Goal: Obtain resource: Download file/media

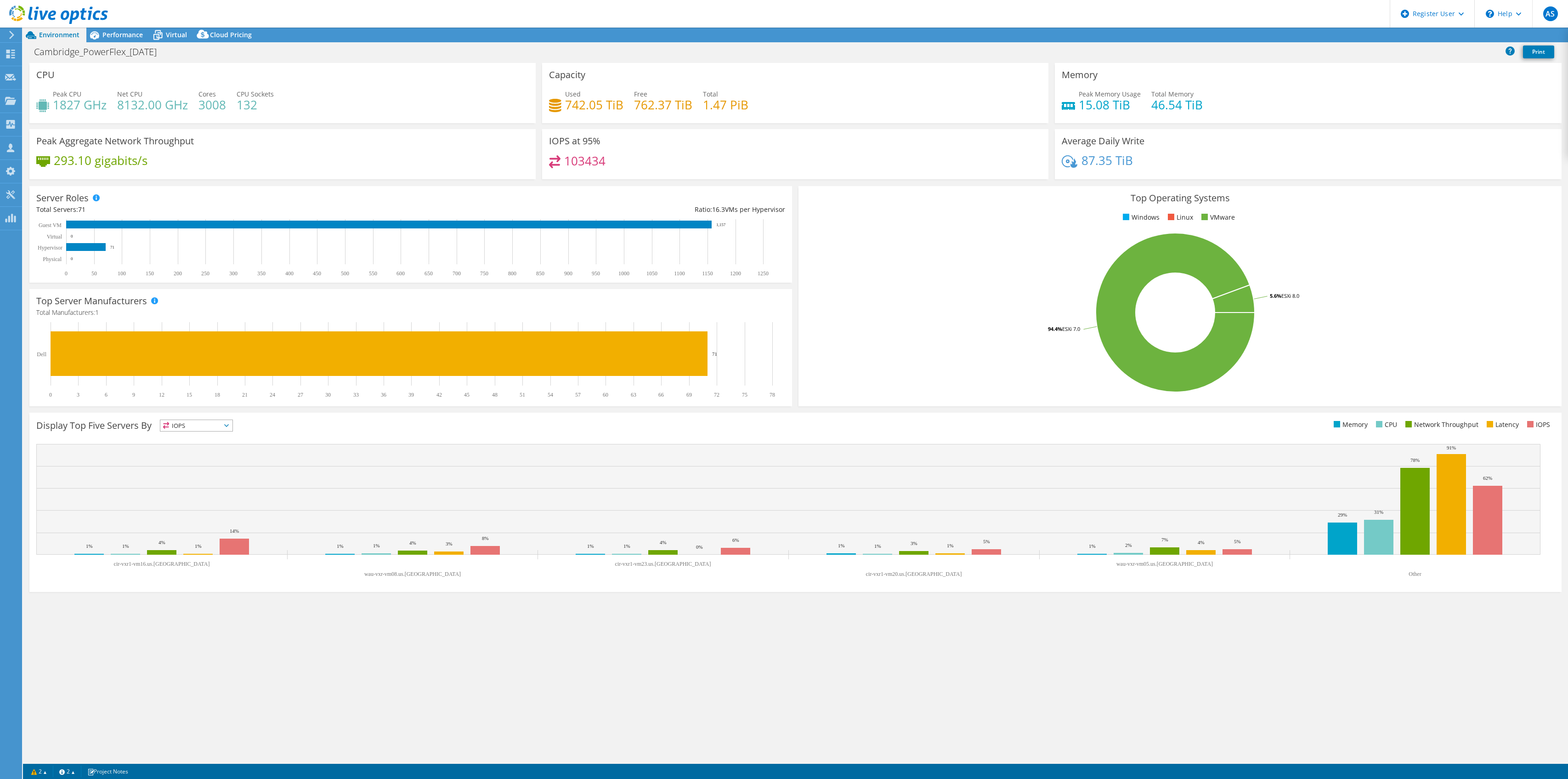
select select "USD"
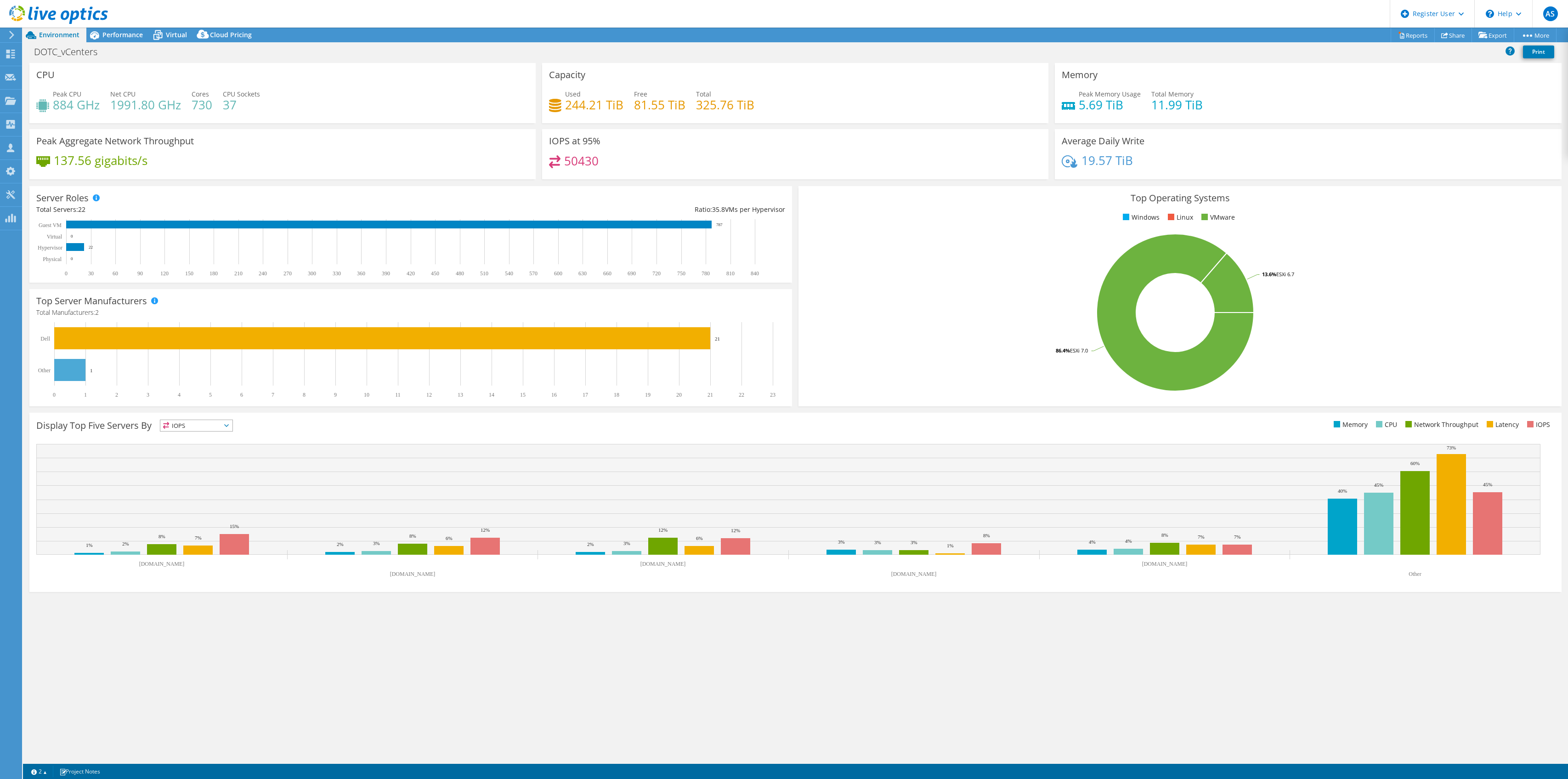
select select "USD"
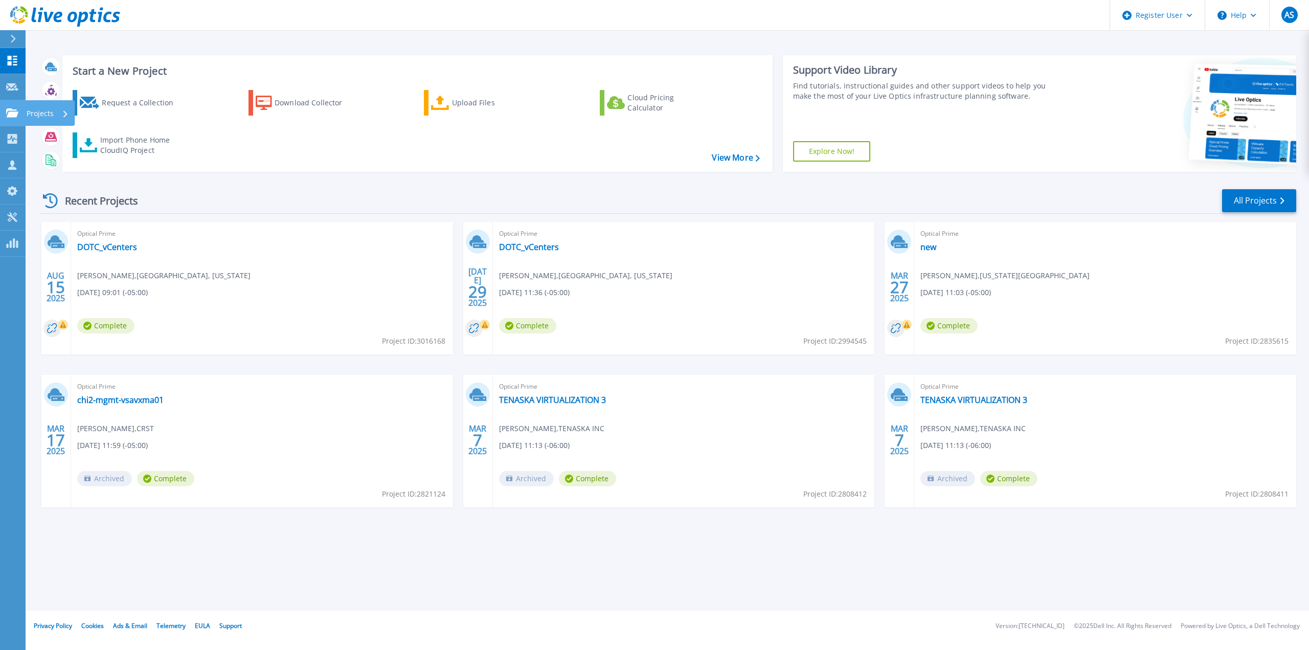
click at [41, 109] on p "Projects" at bounding box center [40, 113] width 27 height 27
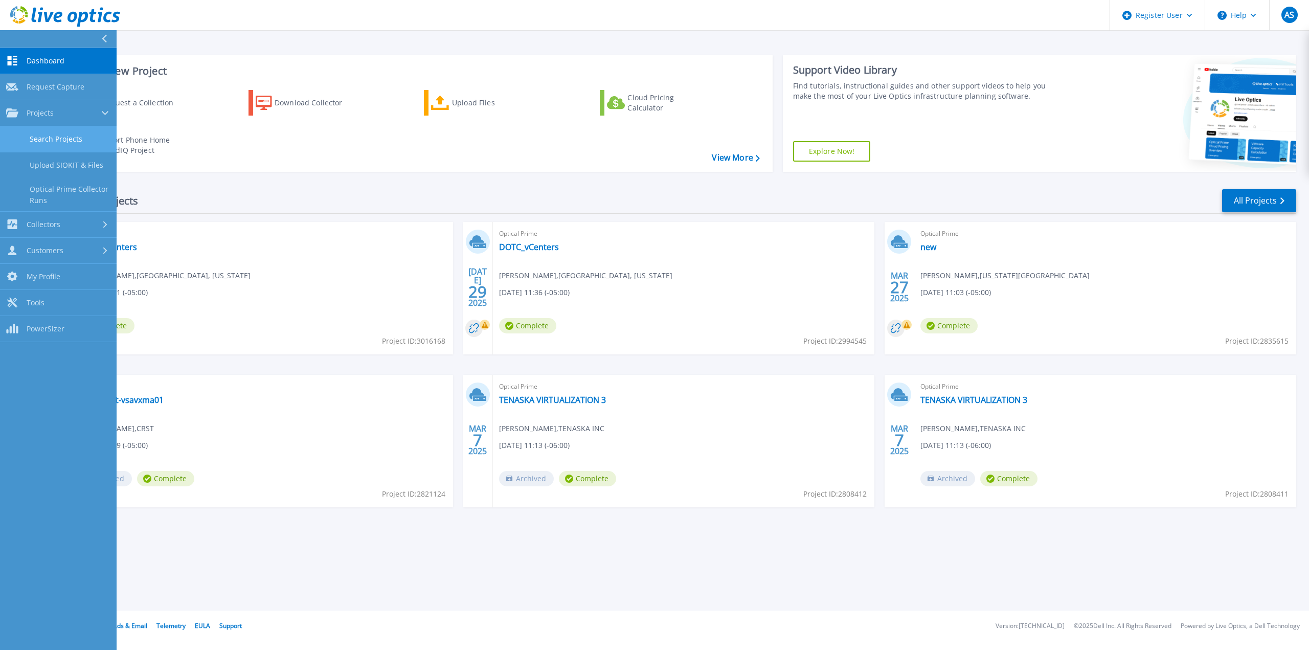
click at [72, 143] on link "Search Projects" at bounding box center [58, 139] width 117 height 26
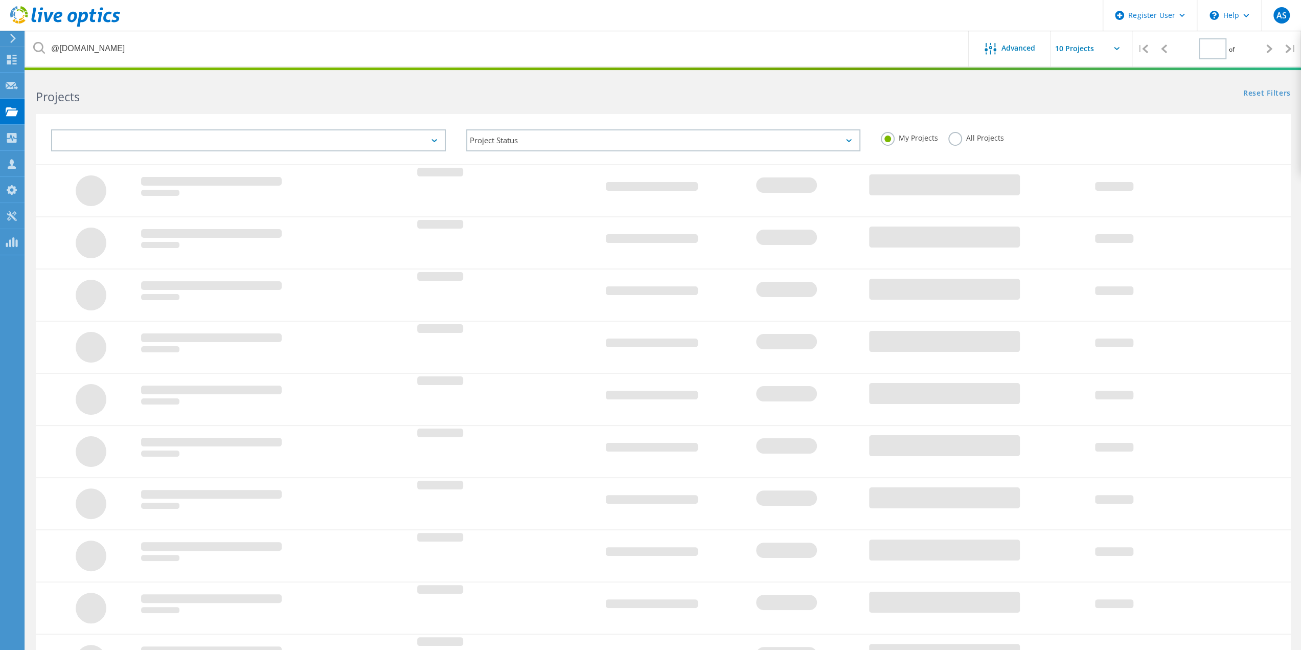
type input "1"
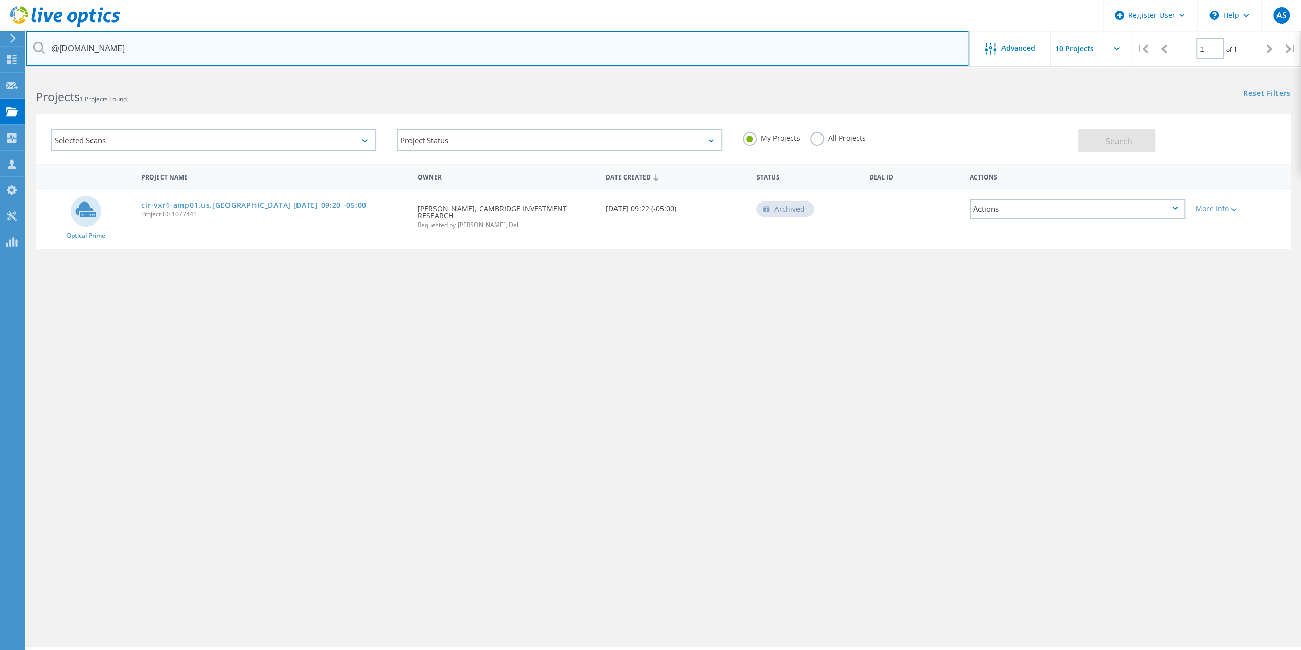
click at [236, 48] on input "@cir2.com" at bounding box center [498, 49] width 944 height 36
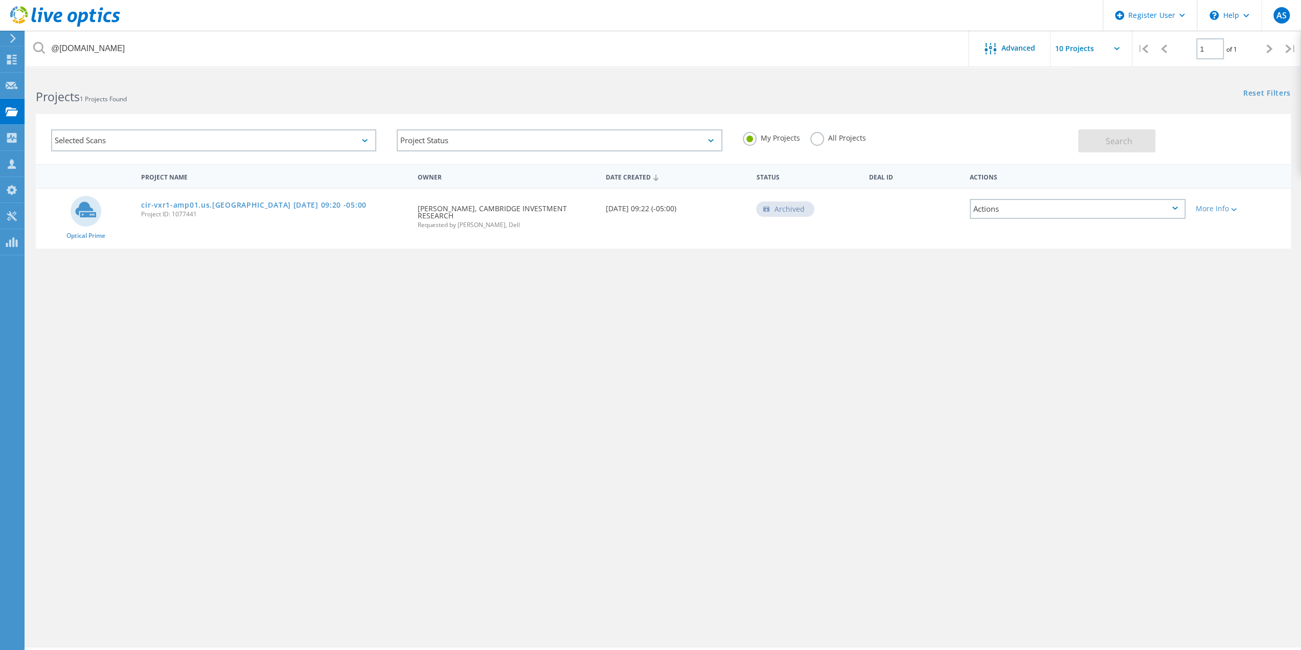
click at [837, 136] on label "All Projects" at bounding box center [838, 137] width 56 height 10
click at [0, 0] on input "All Projects" at bounding box center [0, 0] width 0 height 0
click at [1130, 144] on span "Search" at bounding box center [1119, 140] width 27 height 11
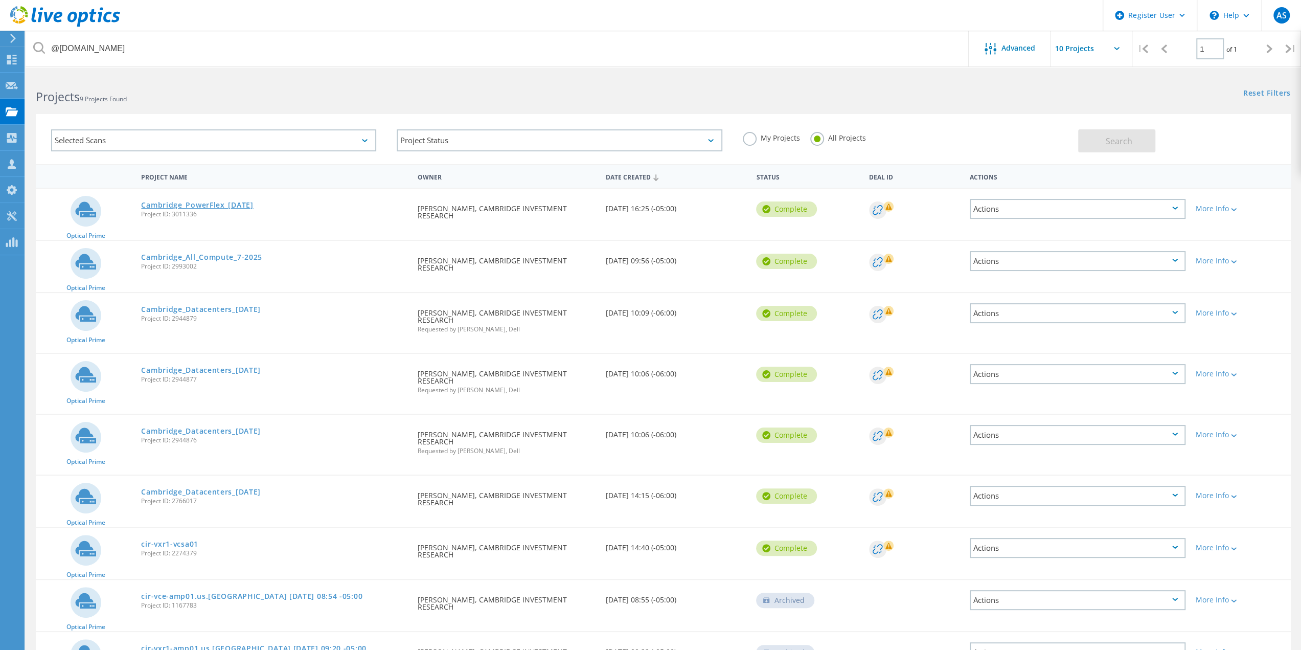
click at [188, 203] on link "Cambridge_PowerFlex_[DATE]" at bounding box center [197, 204] width 112 height 7
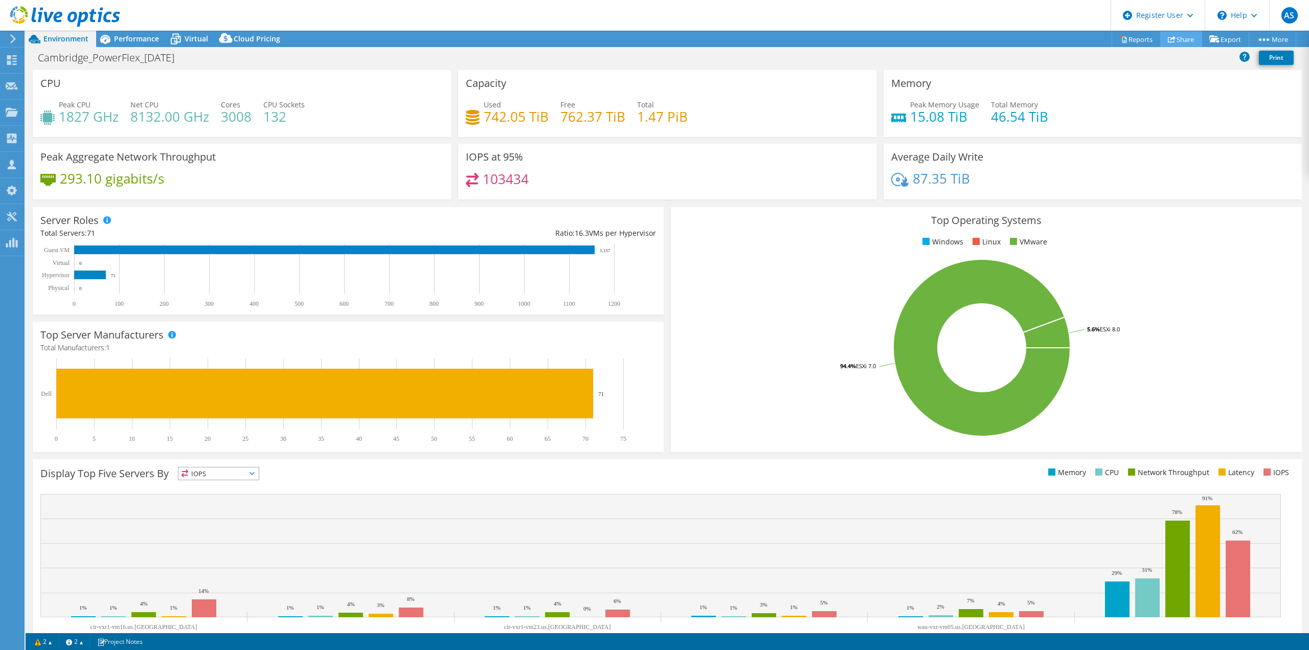
select select "USD"
click at [1176, 34] on link "Share" at bounding box center [1181, 39] width 42 height 16
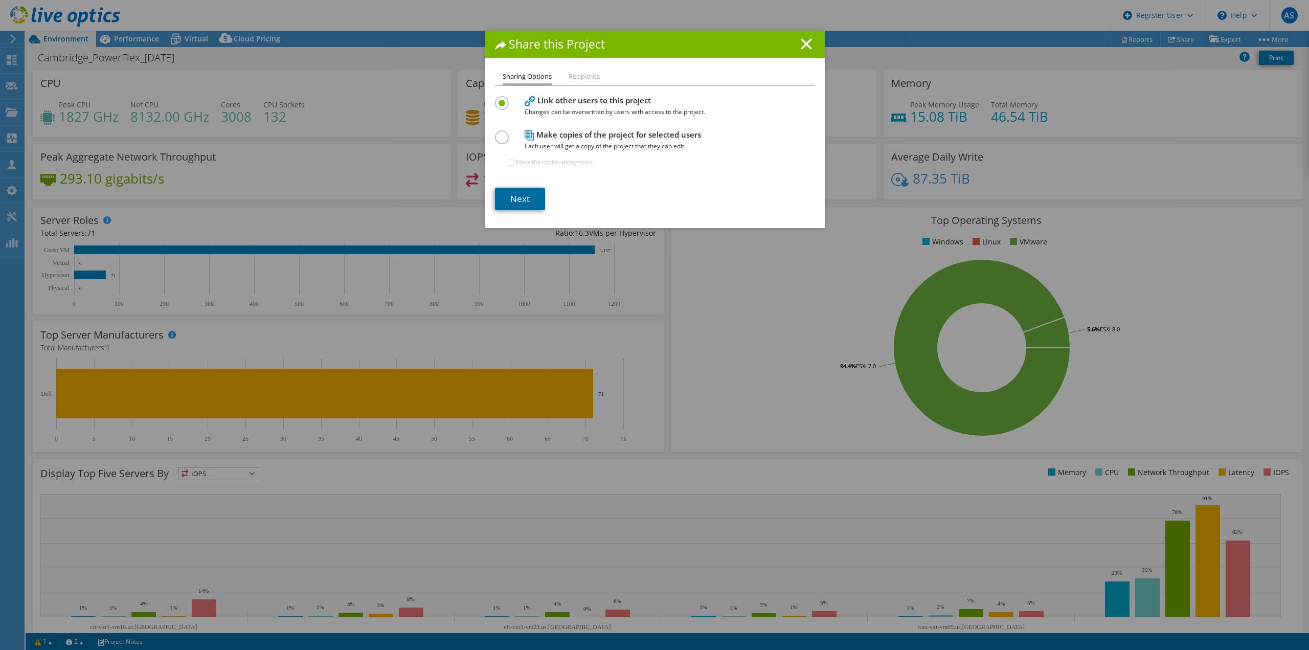
click at [525, 205] on link "Next" at bounding box center [520, 199] width 50 height 22
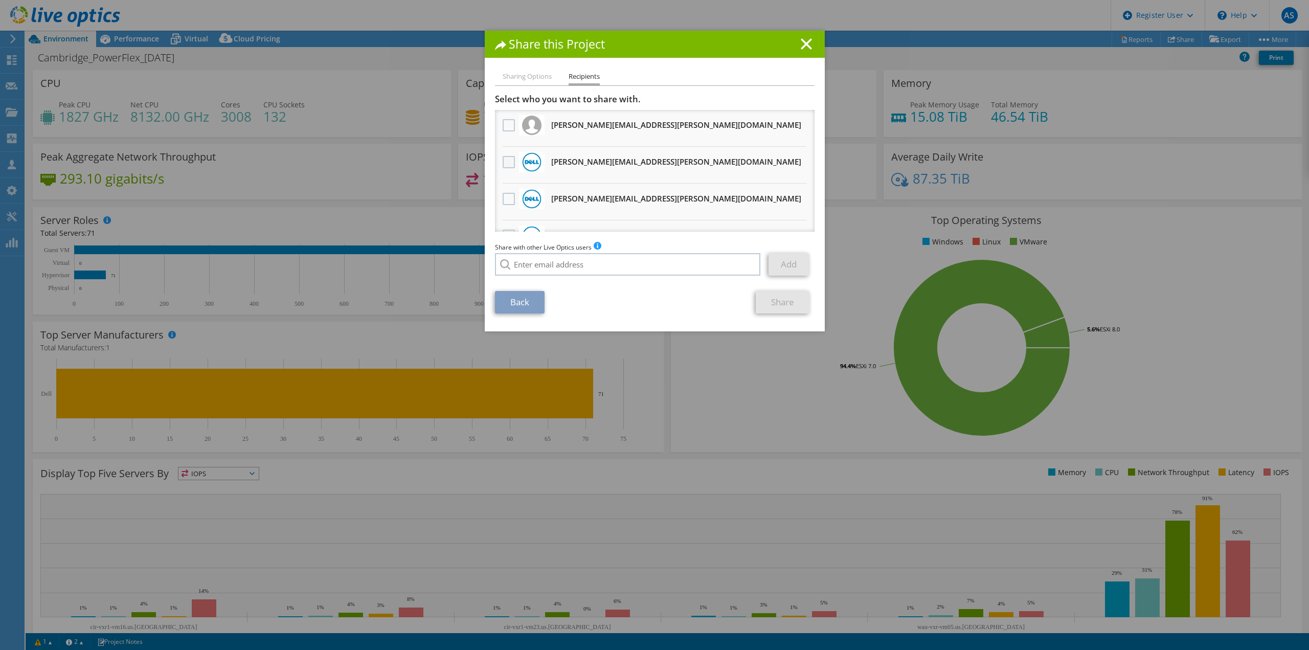
click at [503, 159] on label at bounding box center [510, 162] width 15 height 12
click at [0, 0] on input "checkbox" at bounding box center [0, 0] width 0 height 0
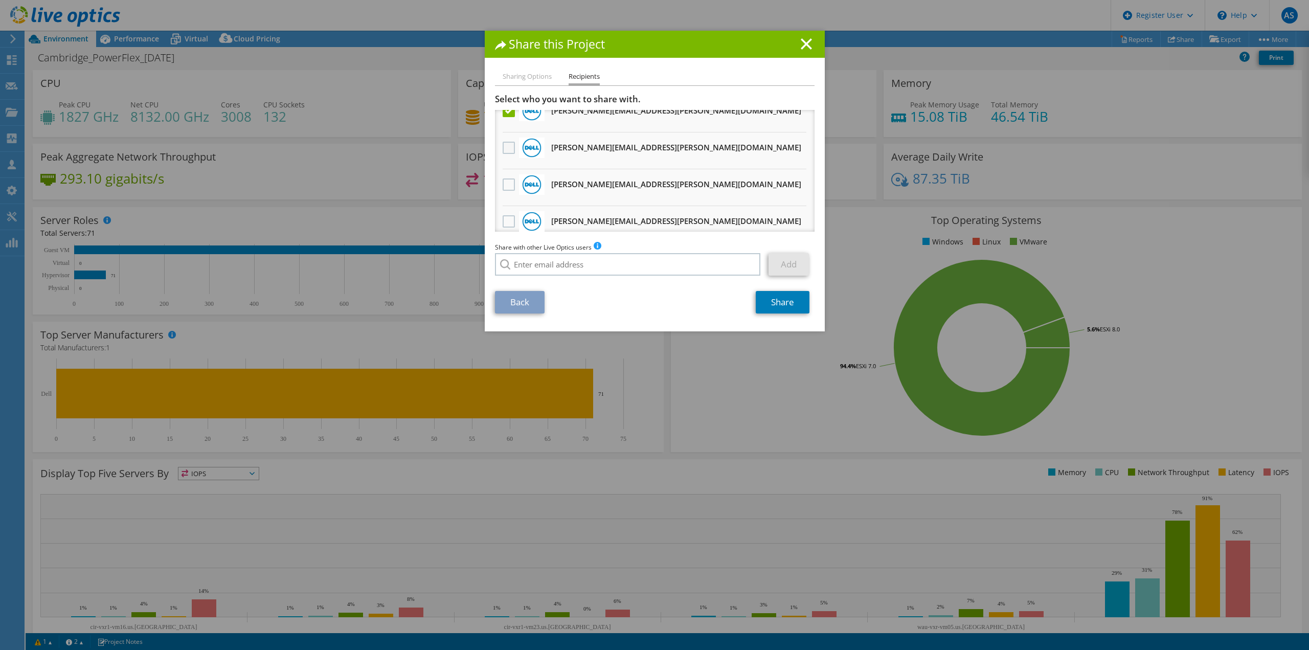
click at [504, 146] on label at bounding box center [510, 148] width 15 height 12
click at [0, 0] on input "checkbox" at bounding box center [0, 0] width 0 height 0
click at [782, 300] on link "Share" at bounding box center [783, 302] width 54 height 22
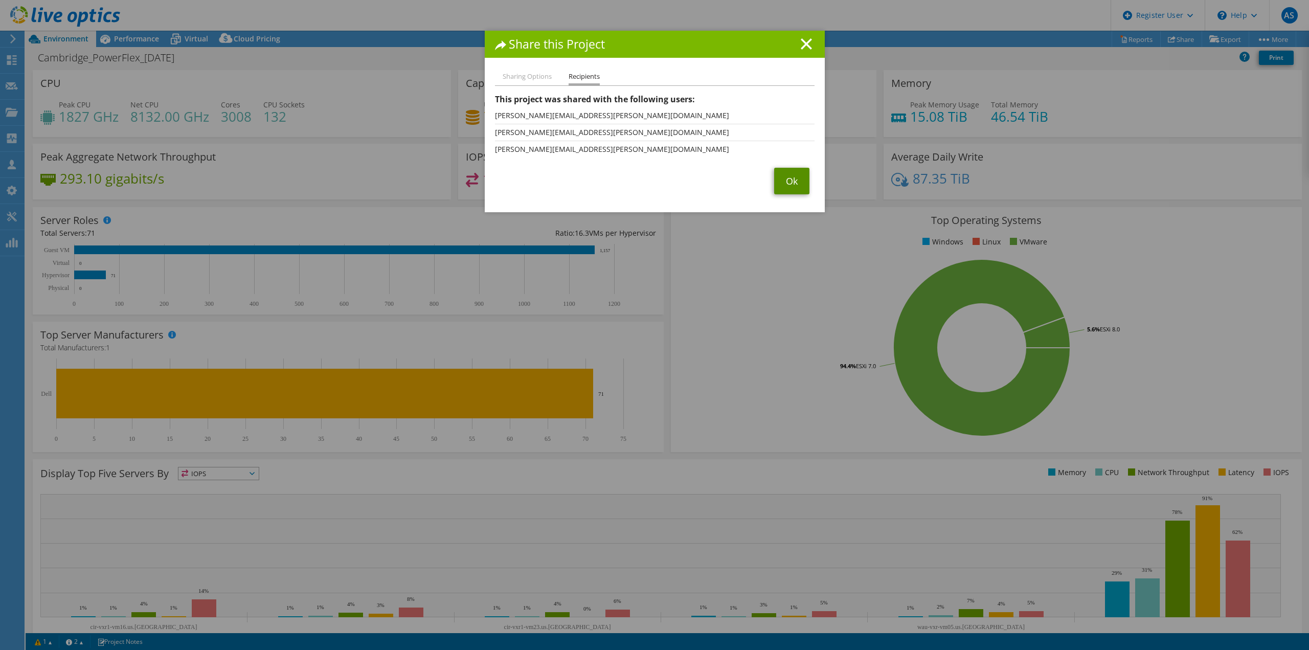
click at [791, 181] on link "Ok" at bounding box center [791, 181] width 35 height 27
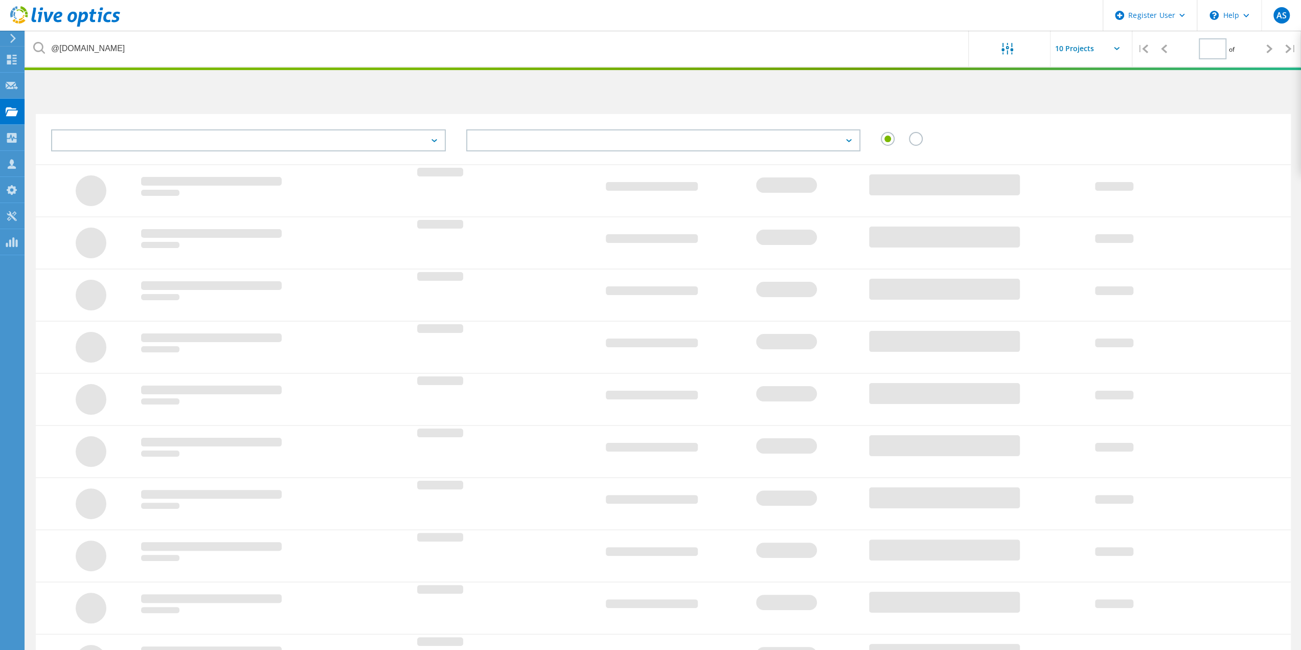
type input "1"
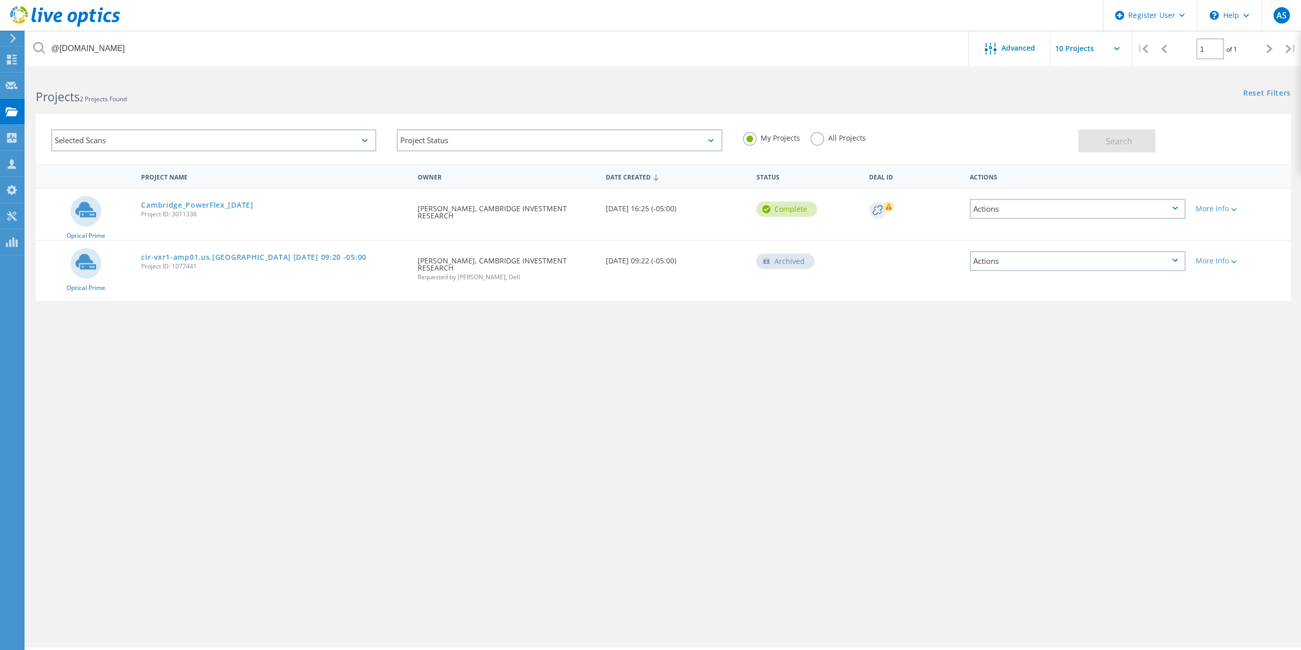
click at [818, 138] on label "All Projects" at bounding box center [838, 137] width 56 height 10
click at [0, 0] on input "All Projects" at bounding box center [0, 0] width 0 height 0
click at [1128, 126] on div "Search" at bounding box center [1182, 135] width 208 height 33
click at [1129, 134] on button "Search" at bounding box center [1116, 140] width 77 height 23
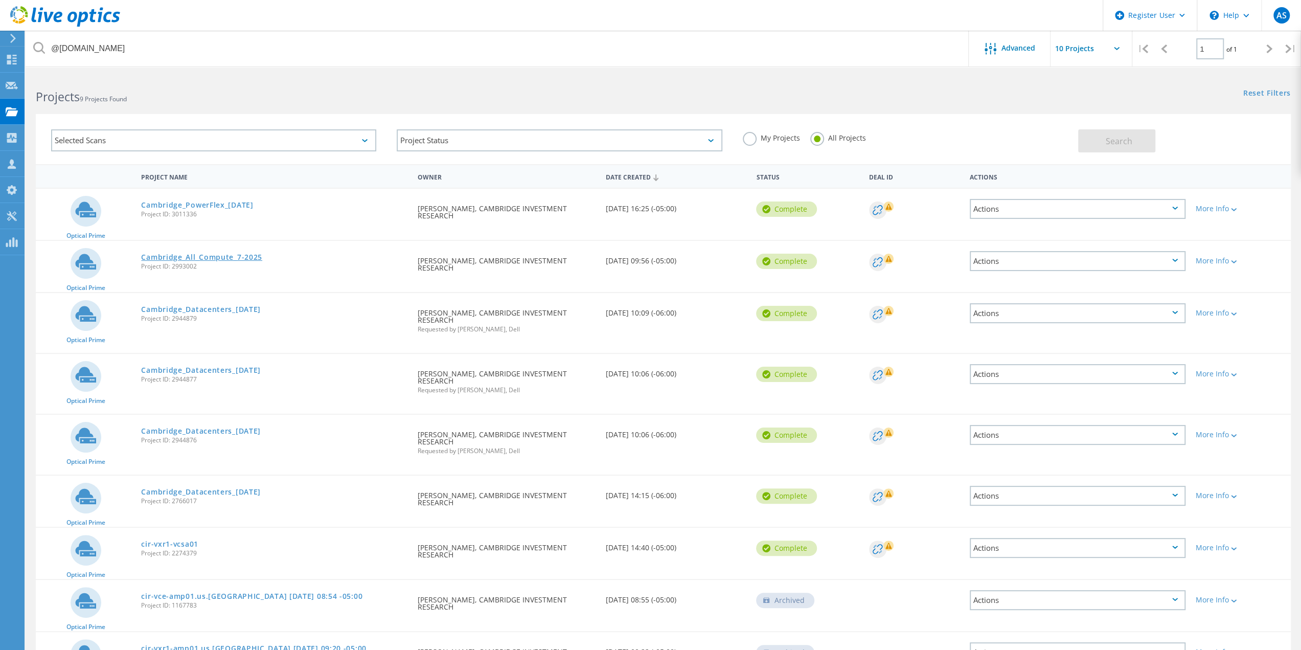
click at [247, 255] on link "Cambridge_All_Compute_7-2025" at bounding box center [201, 257] width 121 height 7
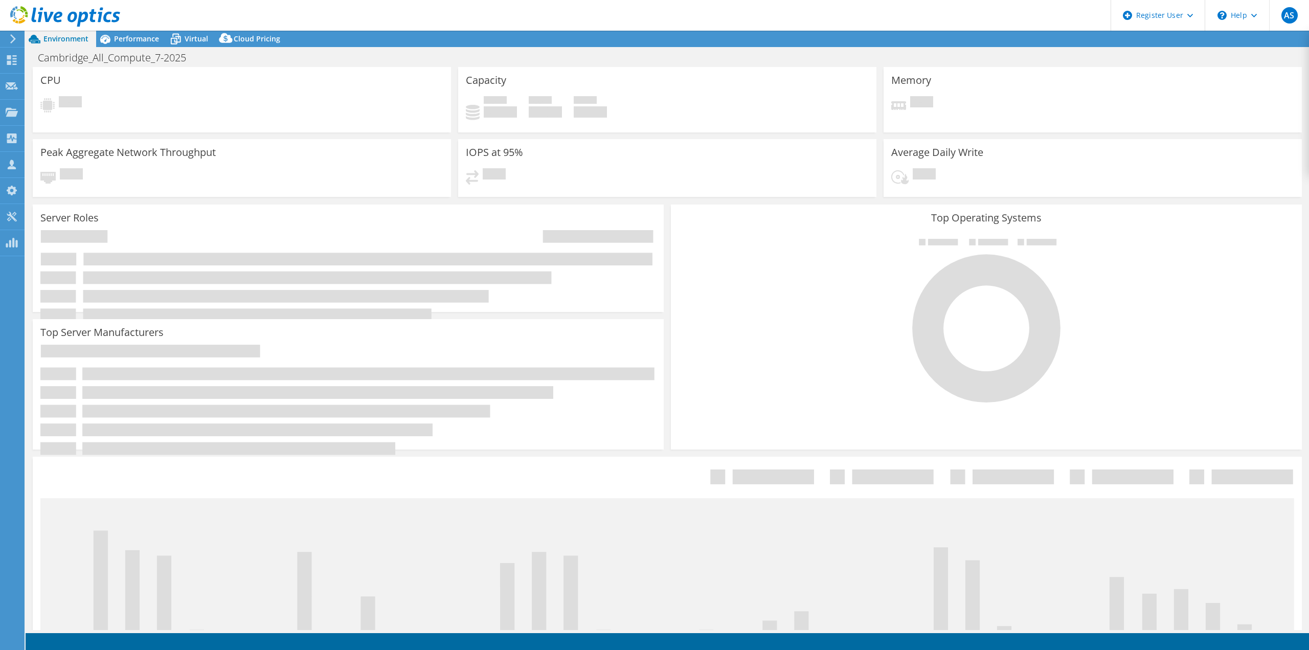
select select "USD"
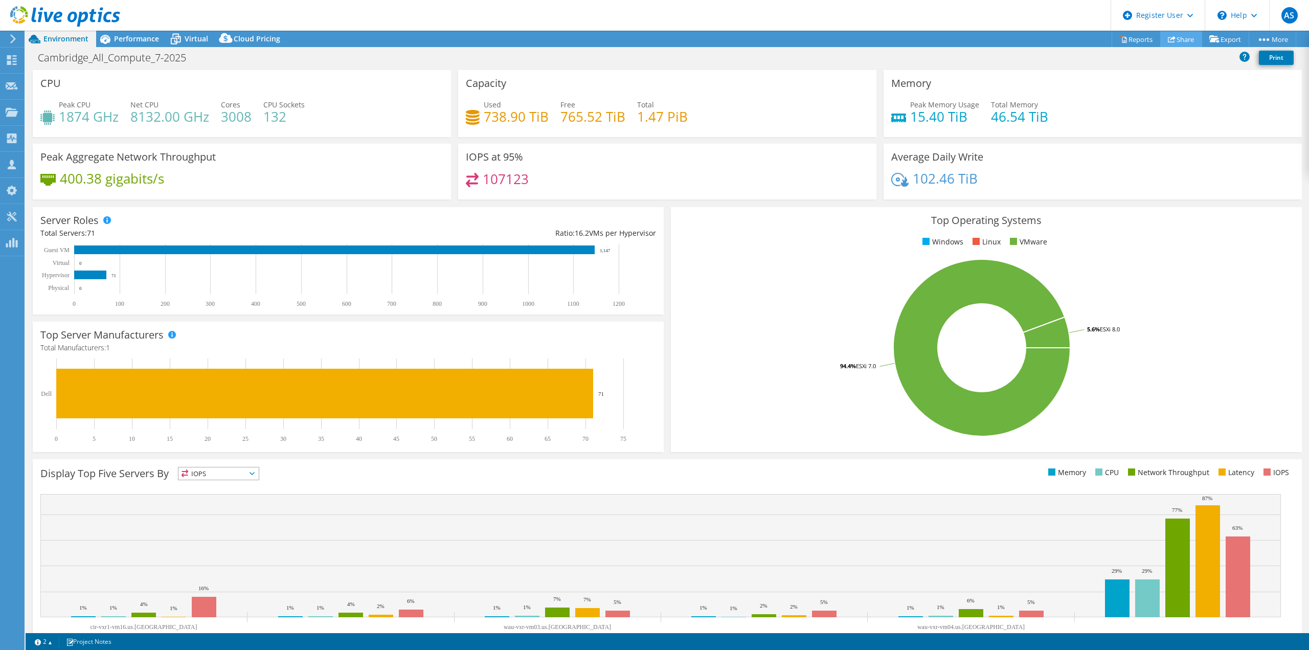
click at [1174, 40] on link "Share" at bounding box center [1181, 39] width 42 height 16
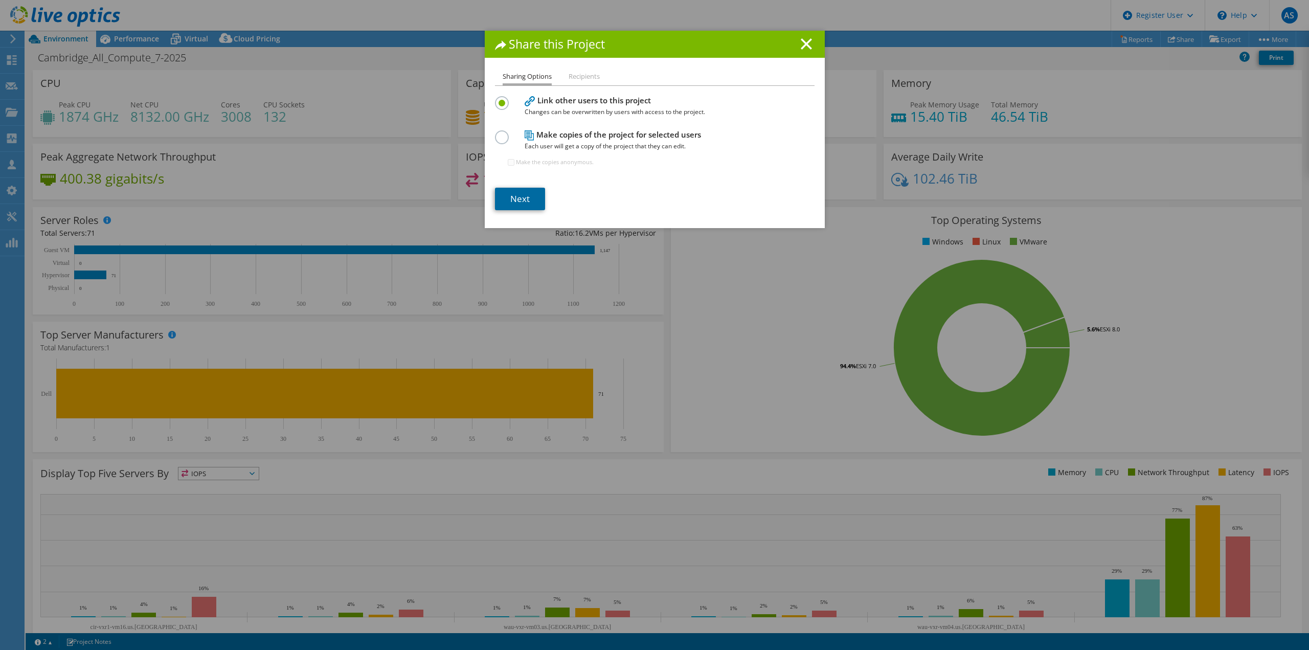
click at [533, 197] on link "Next" at bounding box center [520, 199] width 50 height 22
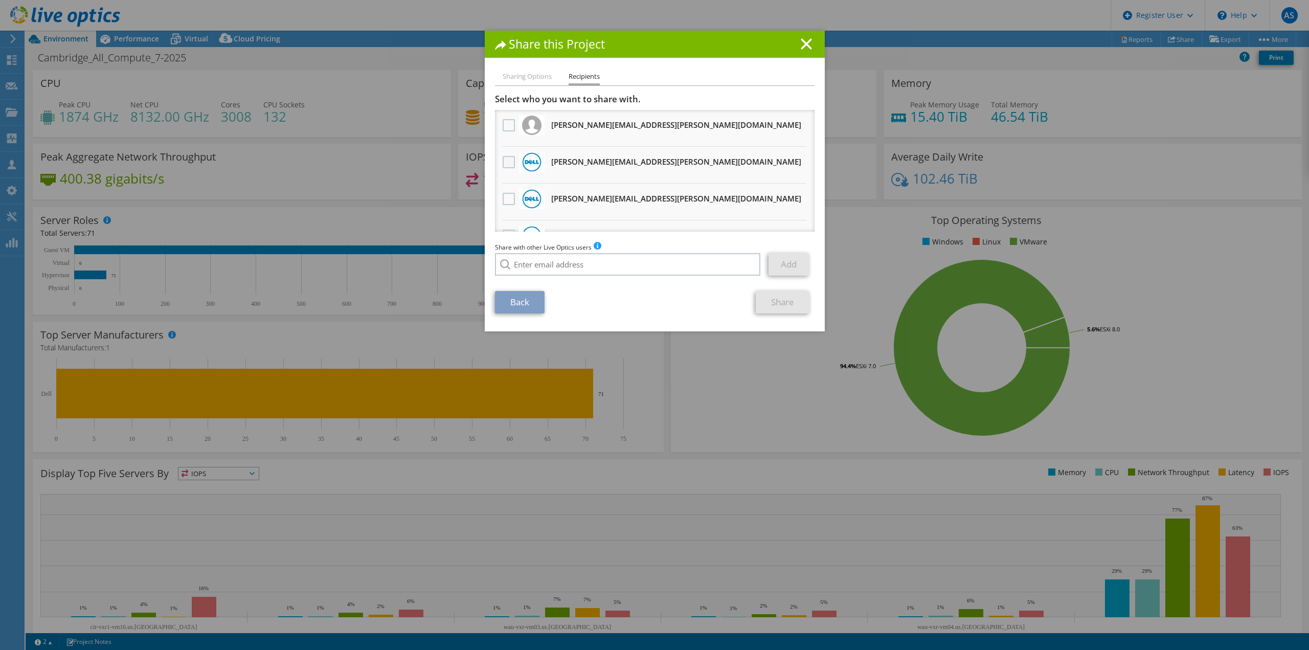
click at [503, 163] on label at bounding box center [510, 162] width 15 height 12
click at [0, 0] on input "checkbox" at bounding box center [0, 0] width 0 height 0
click at [506, 190] on div at bounding box center [508, 199] width 17 height 21
click at [504, 200] on label at bounding box center [510, 199] width 15 height 12
click at [0, 0] on input "checkbox" at bounding box center [0, 0] width 0 height 0
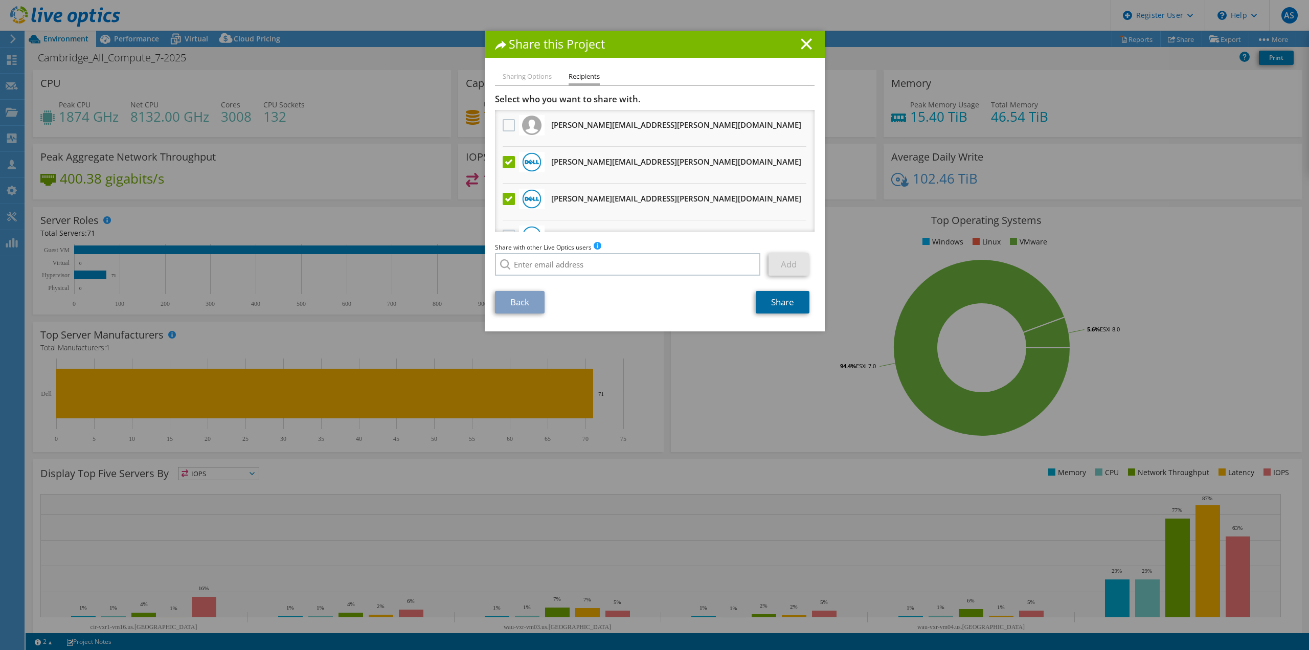
click at [785, 306] on link "Share" at bounding box center [783, 302] width 54 height 22
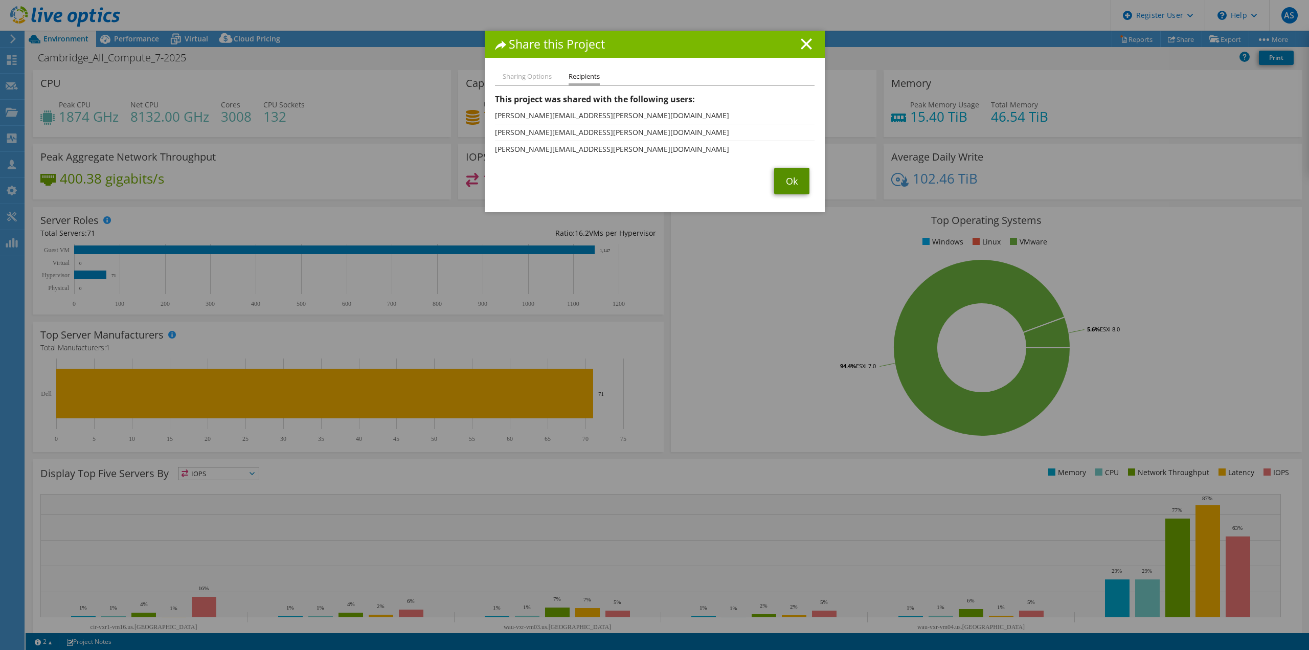
click at [784, 184] on link "Ok" at bounding box center [791, 181] width 35 height 27
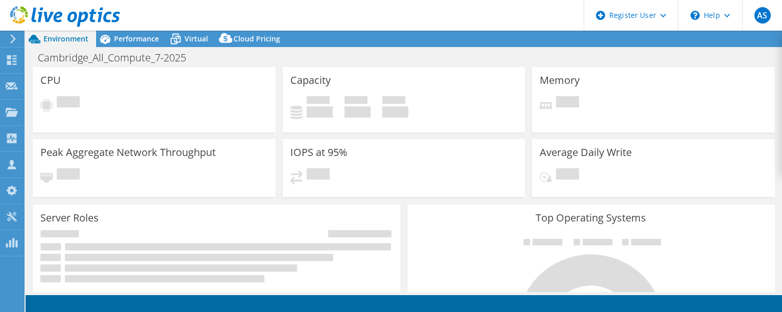
select select "USD"
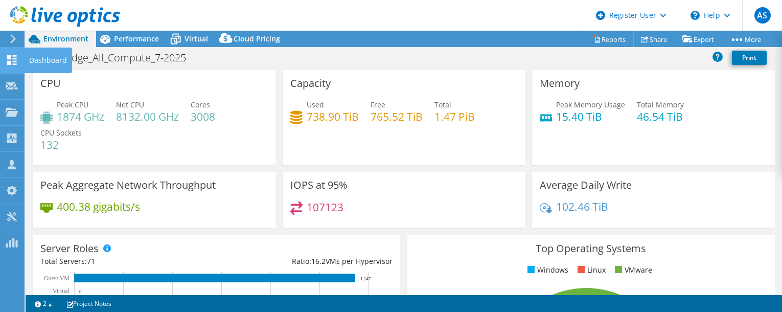
click at [13, 60] on icon at bounding box center [12, 60] width 12 height 10
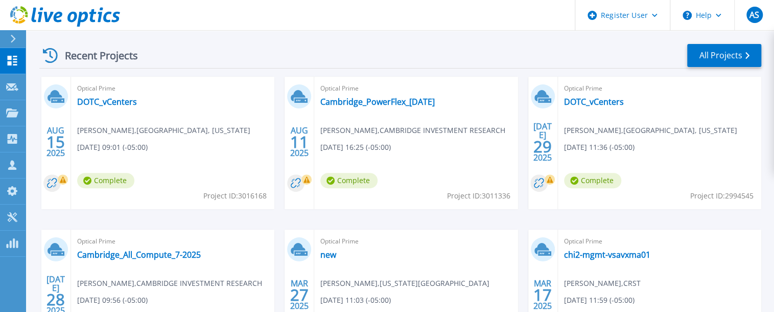
scroll to position [153, 0]
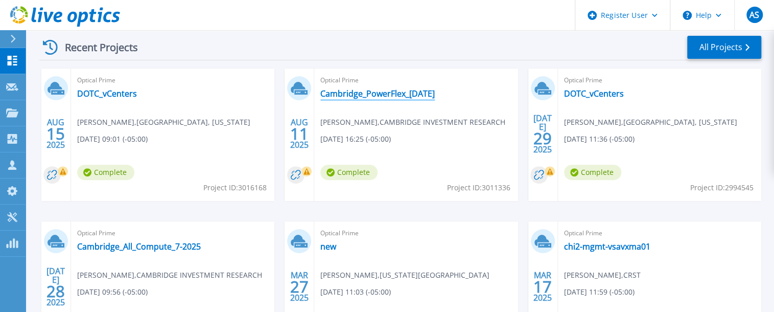
click at [397, 94] on link "Cambridge_PowerFlex_[DATE]" at bounding box center [378, 93] width 115 height 10
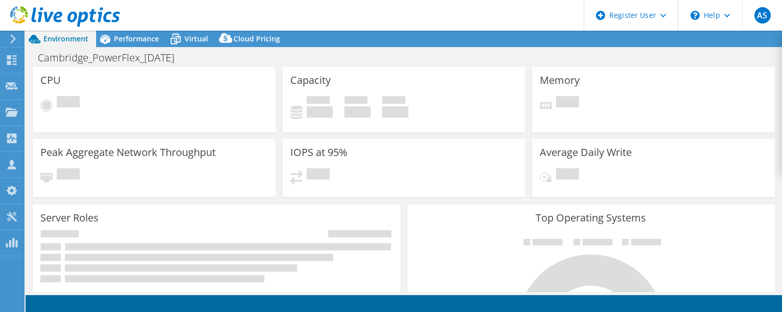
select select "USD"
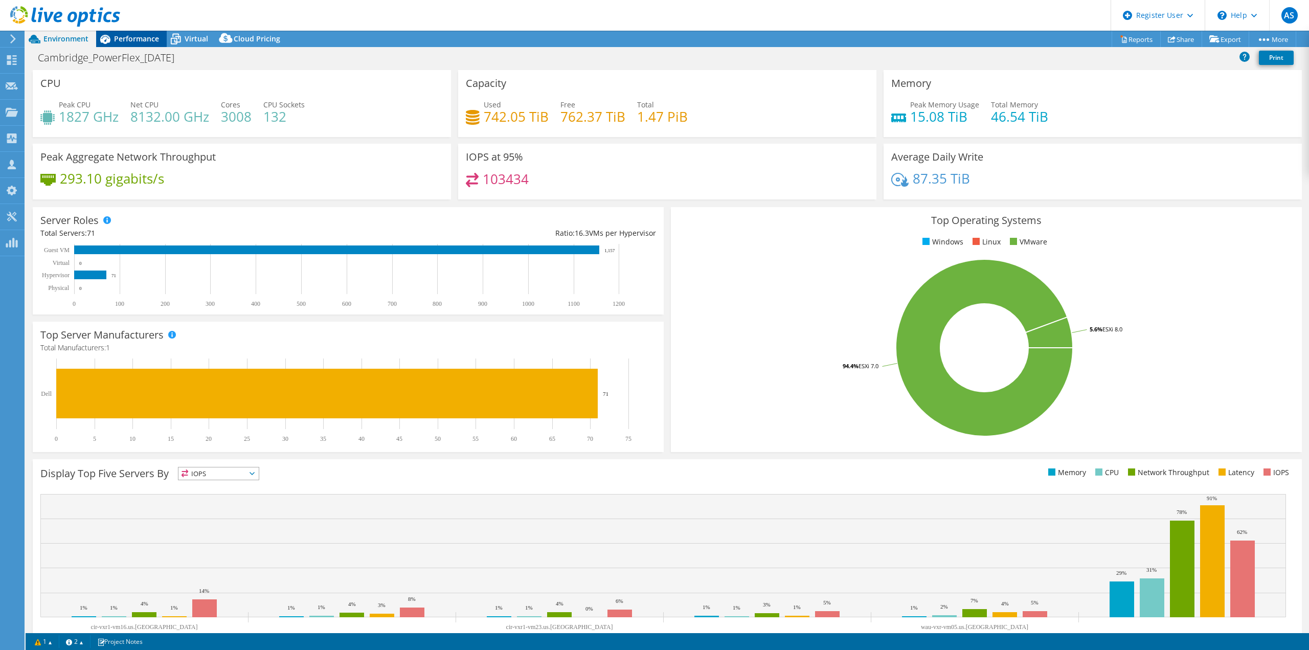
click at [132, 43] on div "Performance" at bounding box center [131, 39] width 71 height 16
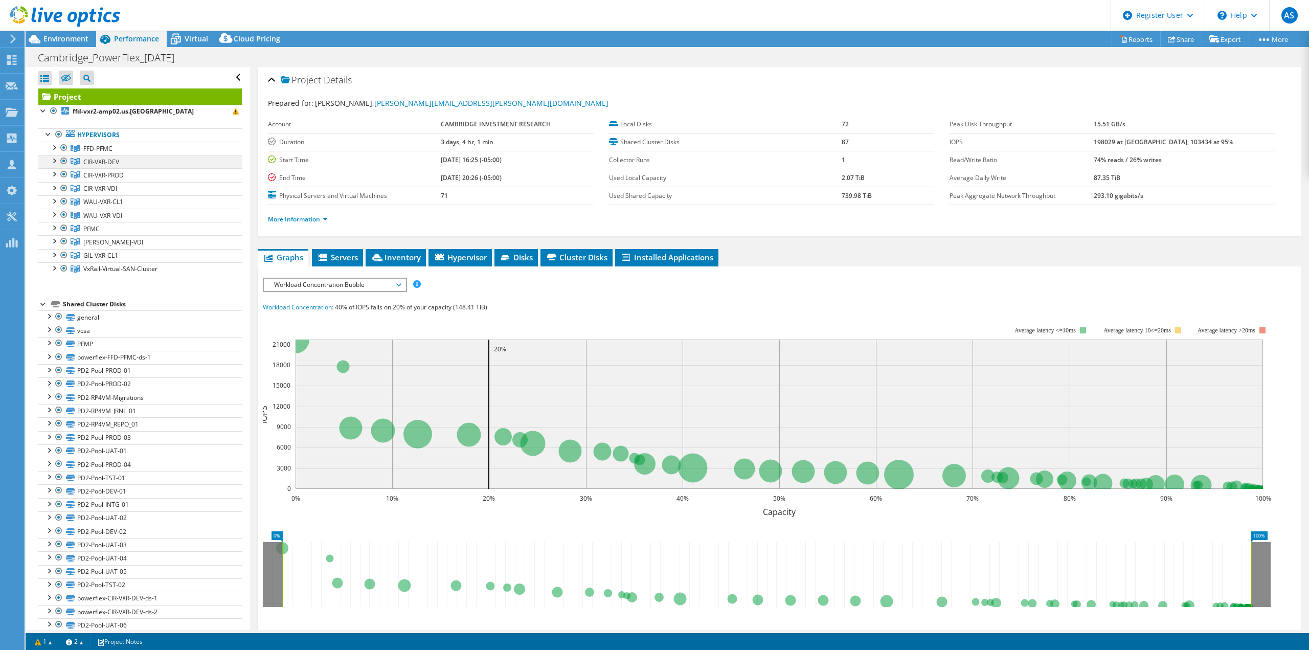
click at [50, 160] on div at bounding box center [54, 160] width 10 height 10
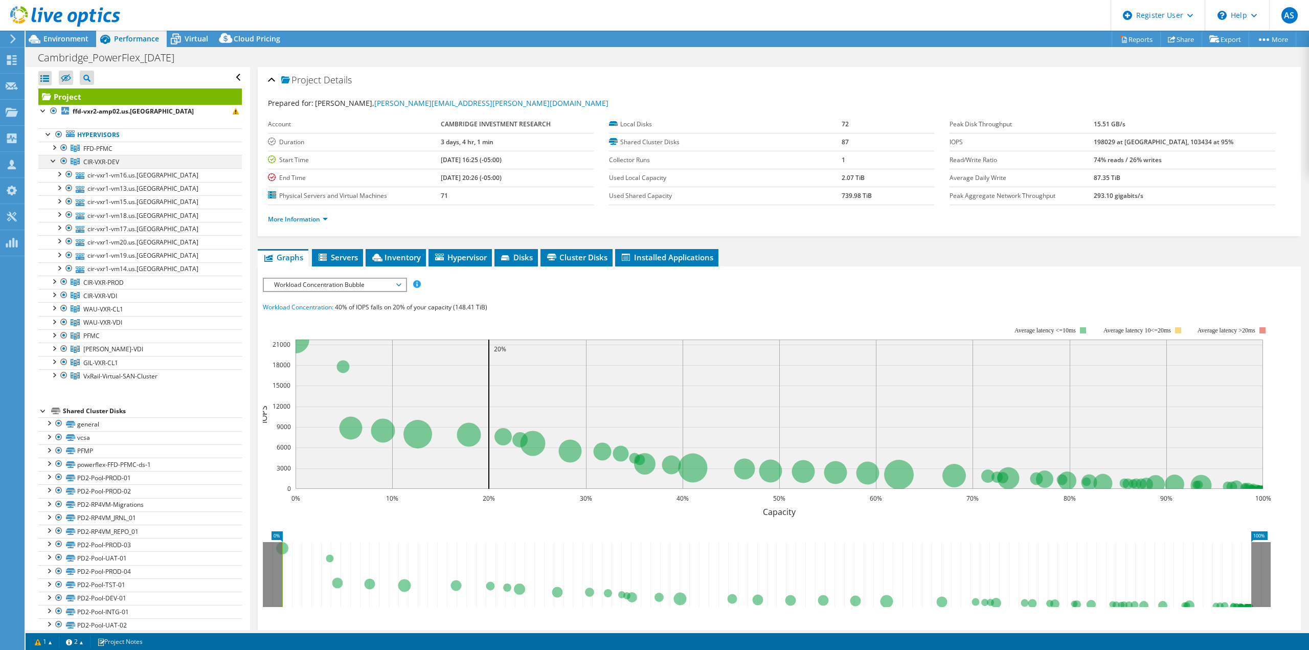
click at [54, 159] on div at bounding box center [54, 160] width 10 height 10
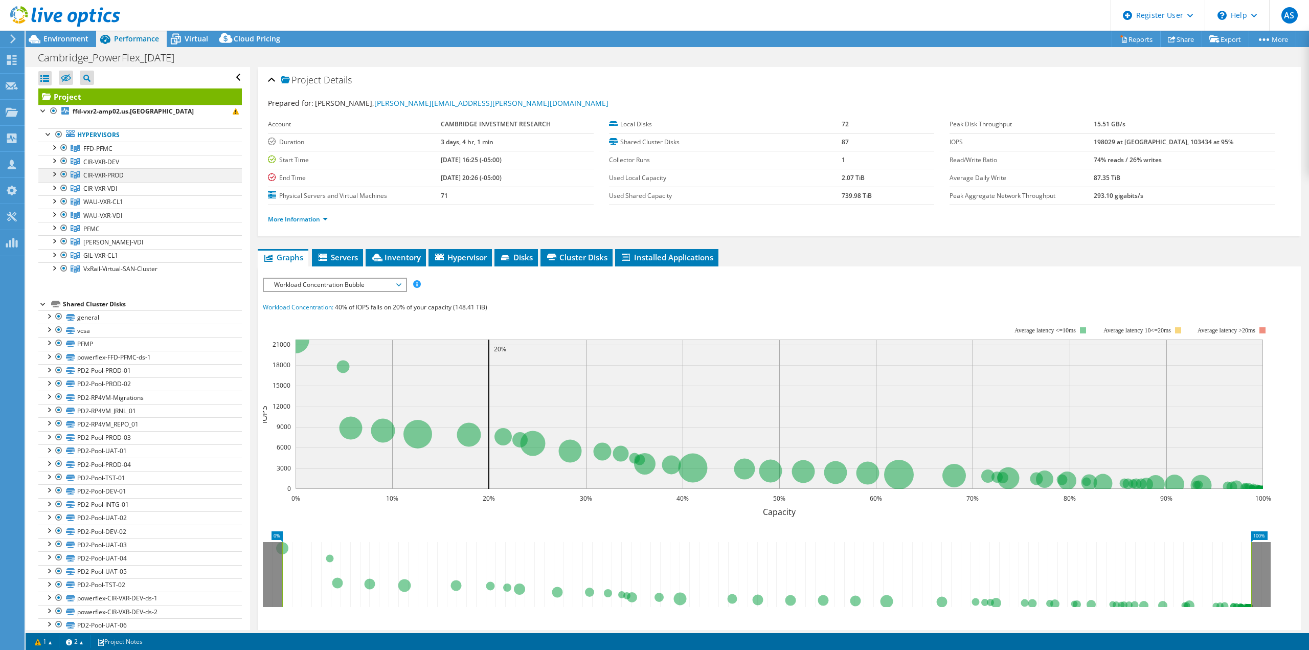
click at [55, 174] on div at bounding box center [54, 173] width 10 height 10
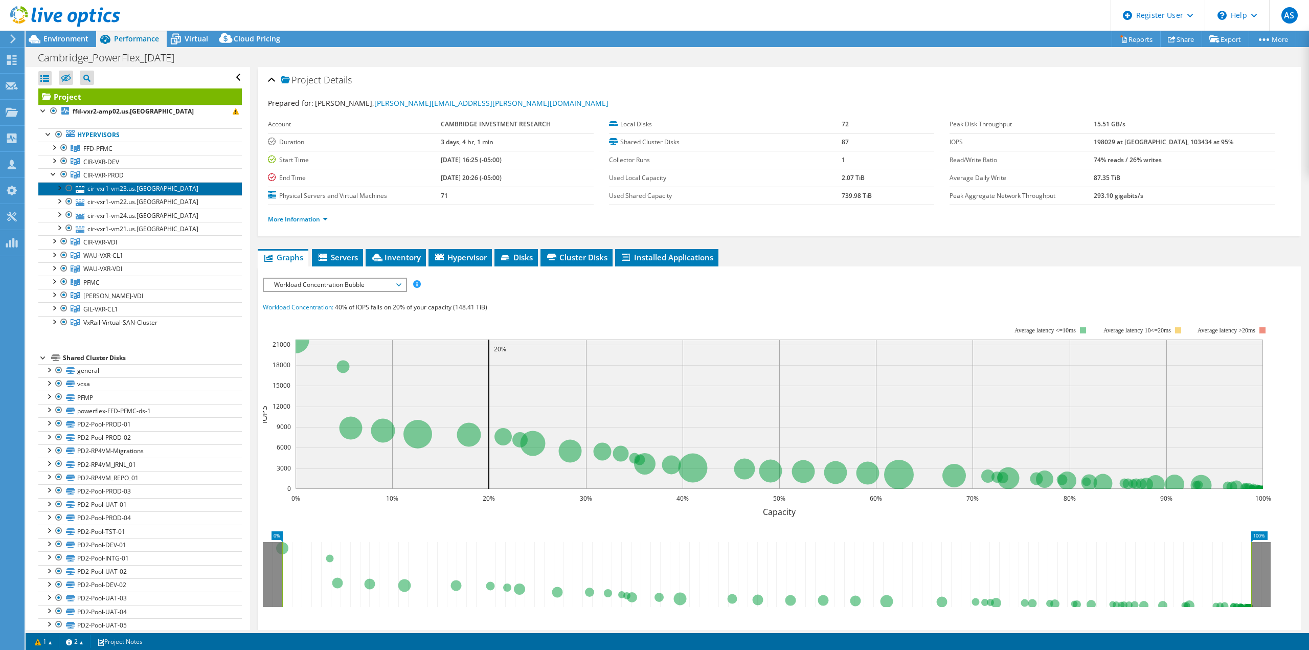
click at [150, 184] on link "cir-vxr1-vm23.us.[GEOGRAPHIC_DATA]" at bounding box center [139, 188] width 203 height 13
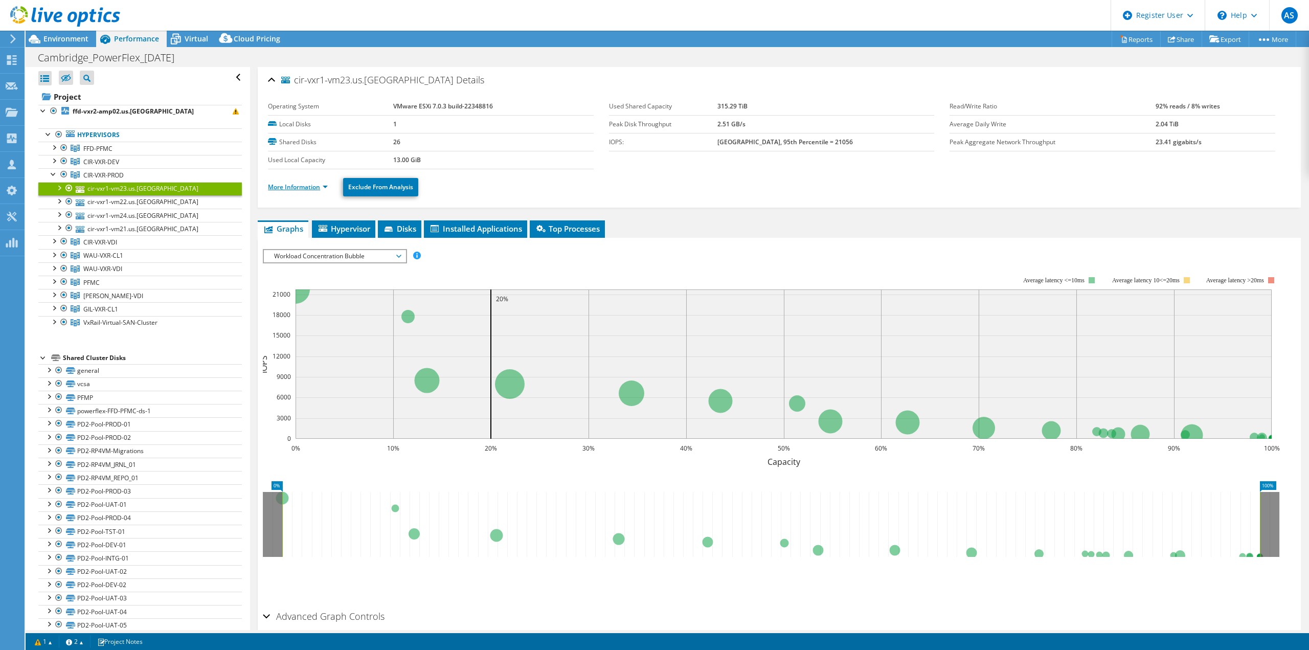
click at [308, 188] on link "More Information" at bounding box center [298, 187] width 60 height 9
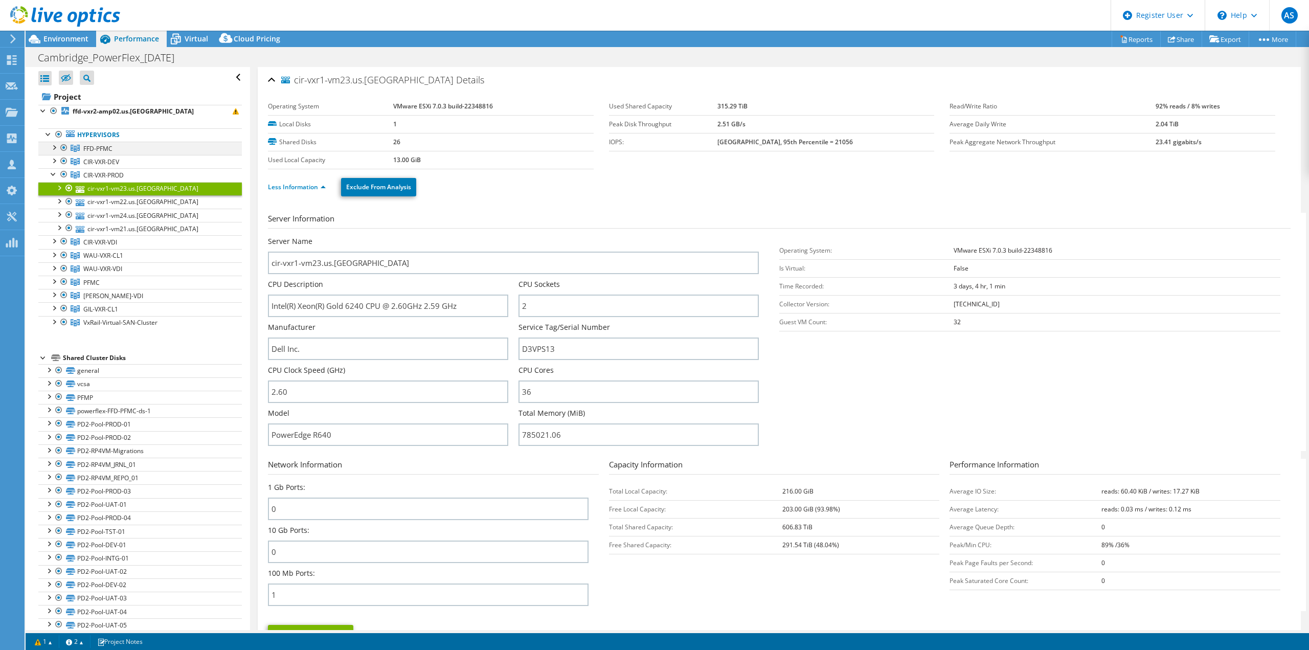
click at [56, 146] on div at bounding box center [54, 147] width 10 height 10
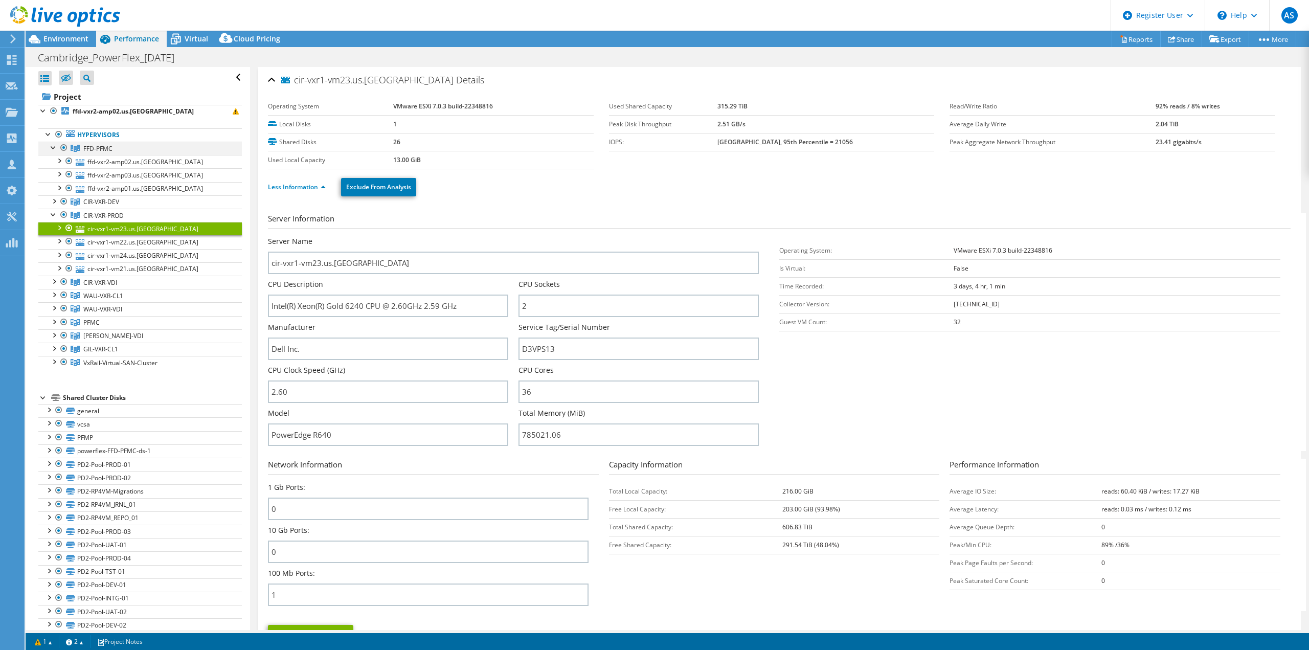
click at [56, 146] on div at bounding box center [54, 147] width 10 height 10
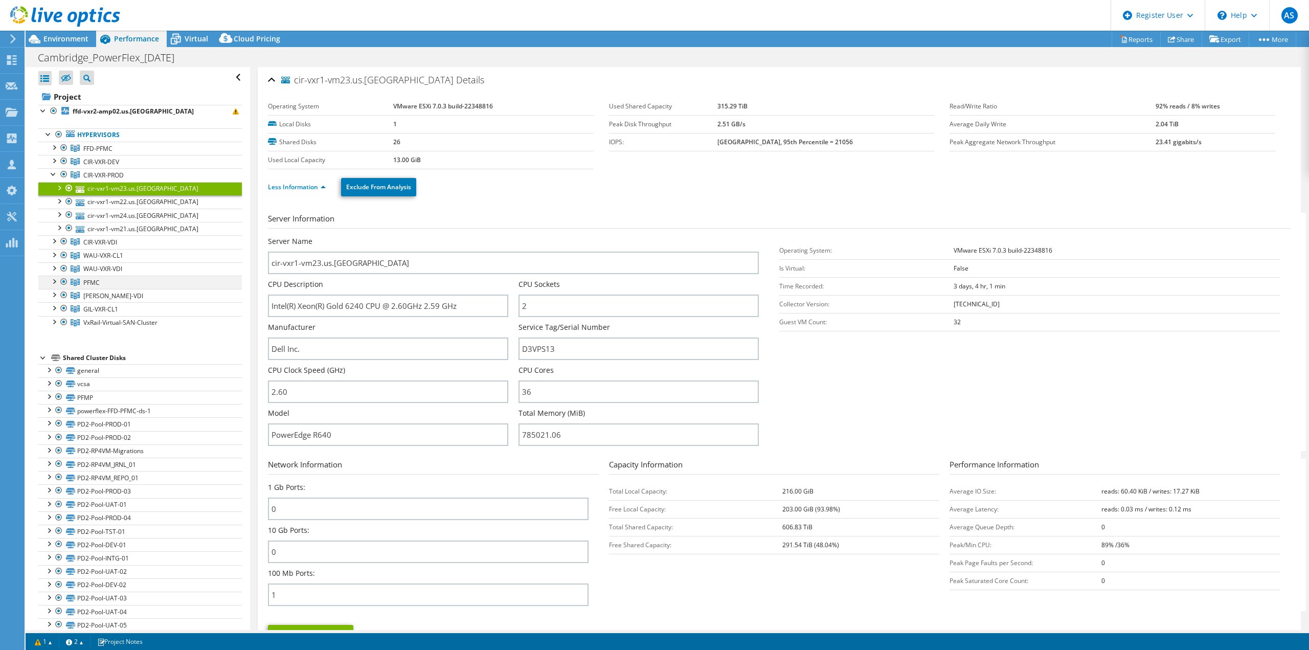
click at [55, 278] on div at bounding box center [54, 281] width 10 height 10
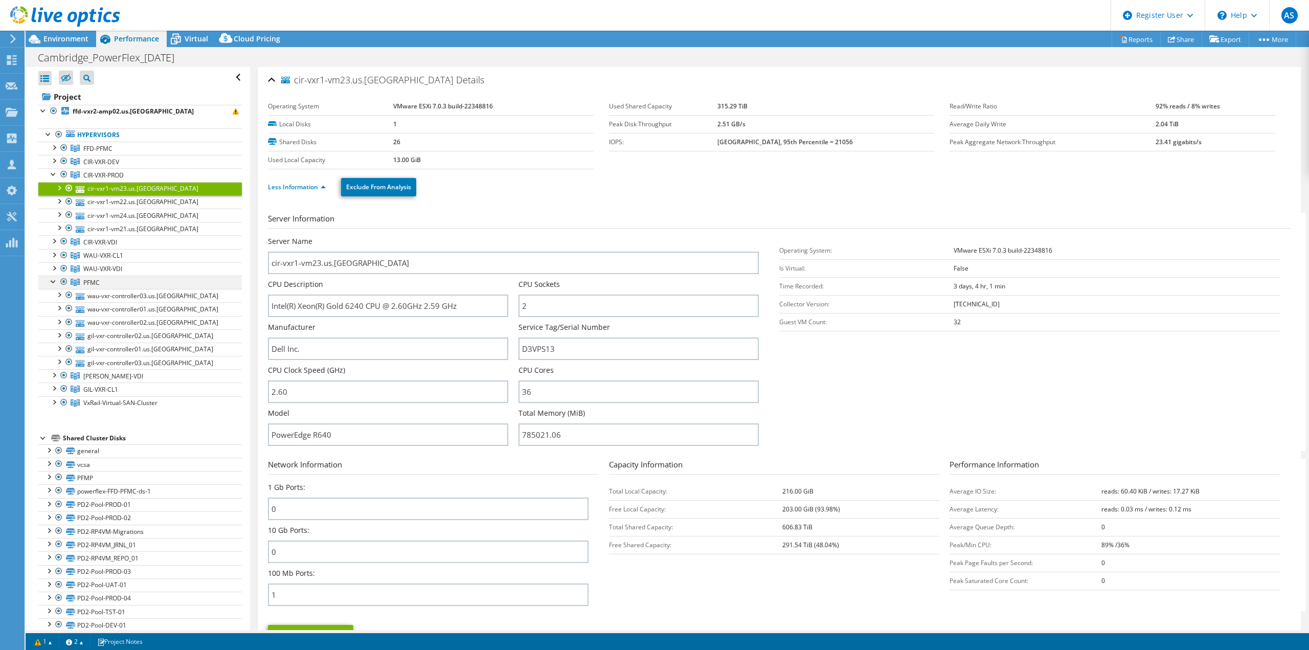
click at [55, 278] on div at bounding box center [54, 281] width 10 height 10
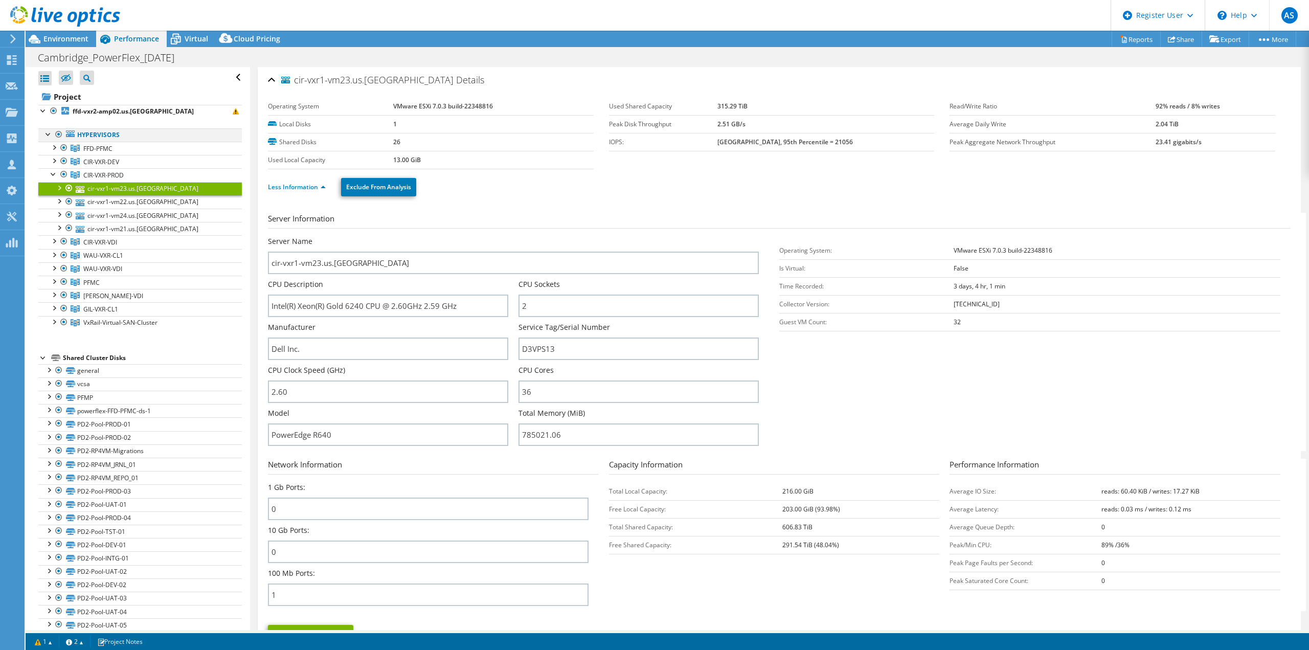
click at [59, 133] on div at bounding box center [59, 134] width 10 height 12
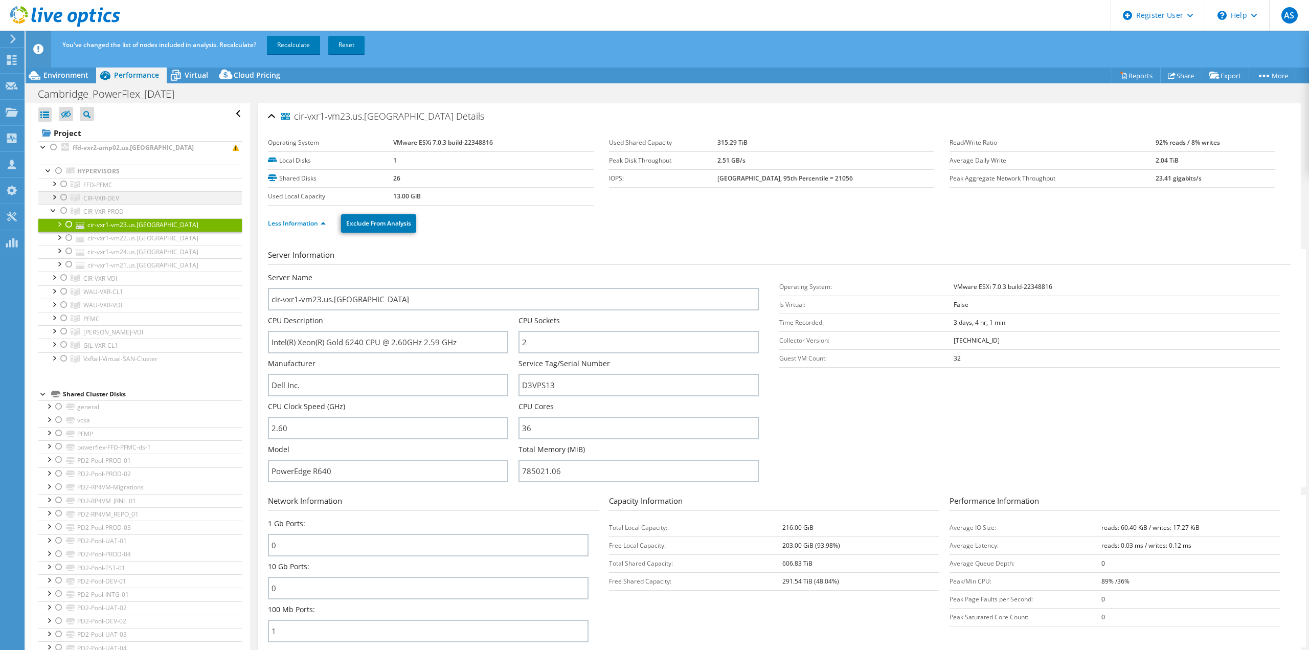
click at [65, 198] on div at bounding box center [64, 197] width 10 height 12
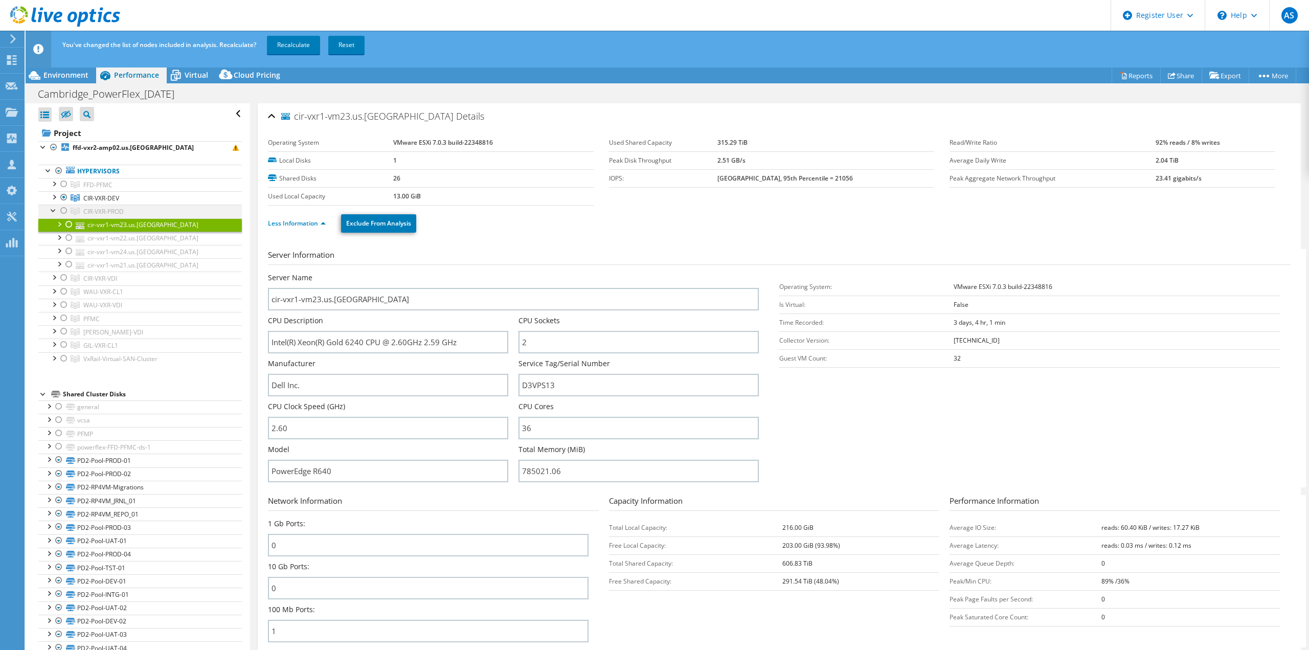
click at [65, 209] on div at bounding box center [64, 210] width 10 height 12
click at [59, 275] on div at bounding box center [64, 277] width 10 height 12
click at [53, 275] on div at bounding box center [54, 276] width 10 height 10
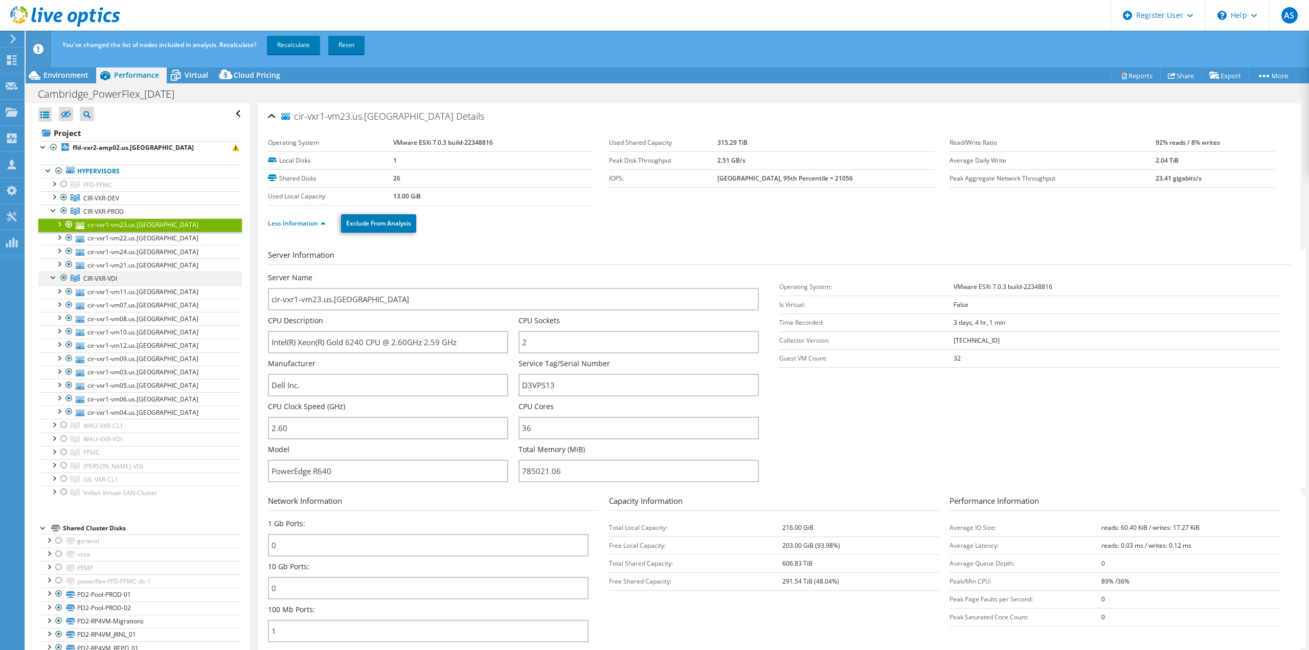
click at [53, 275] on div at bounding box center [54, 276] width 10 height 10
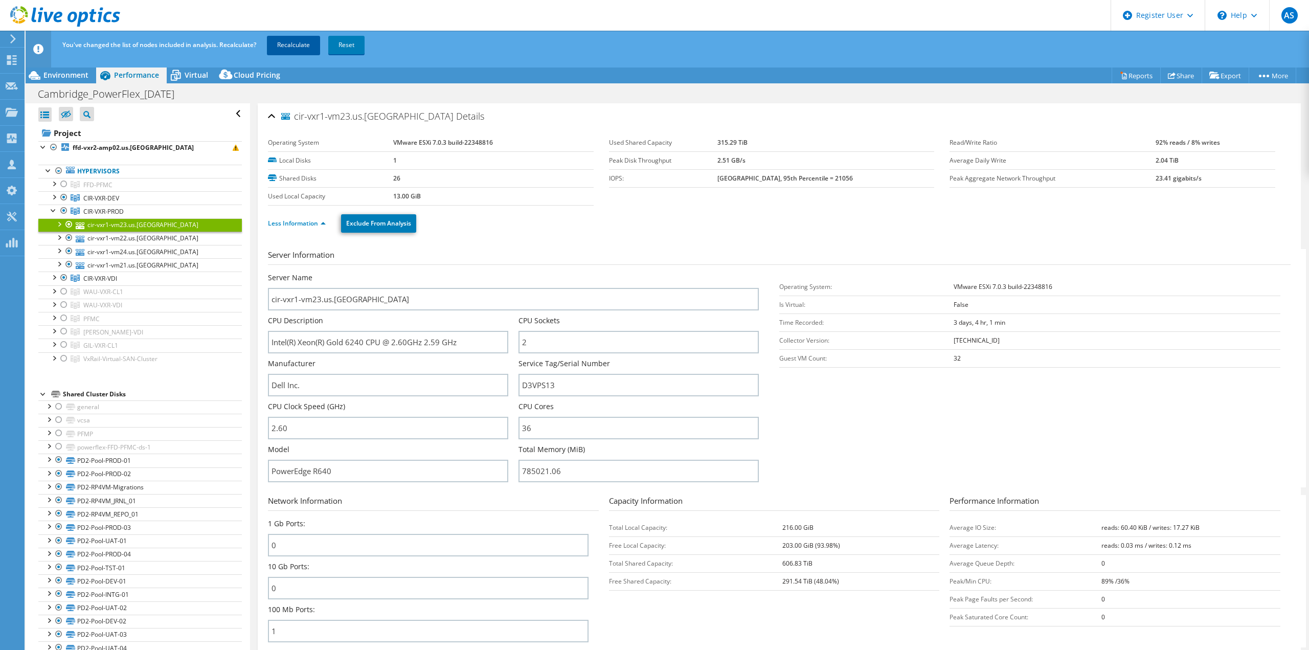
click at [297, 45] on link "Recalculate" at bounding box center [293, 45] width 53 height 18
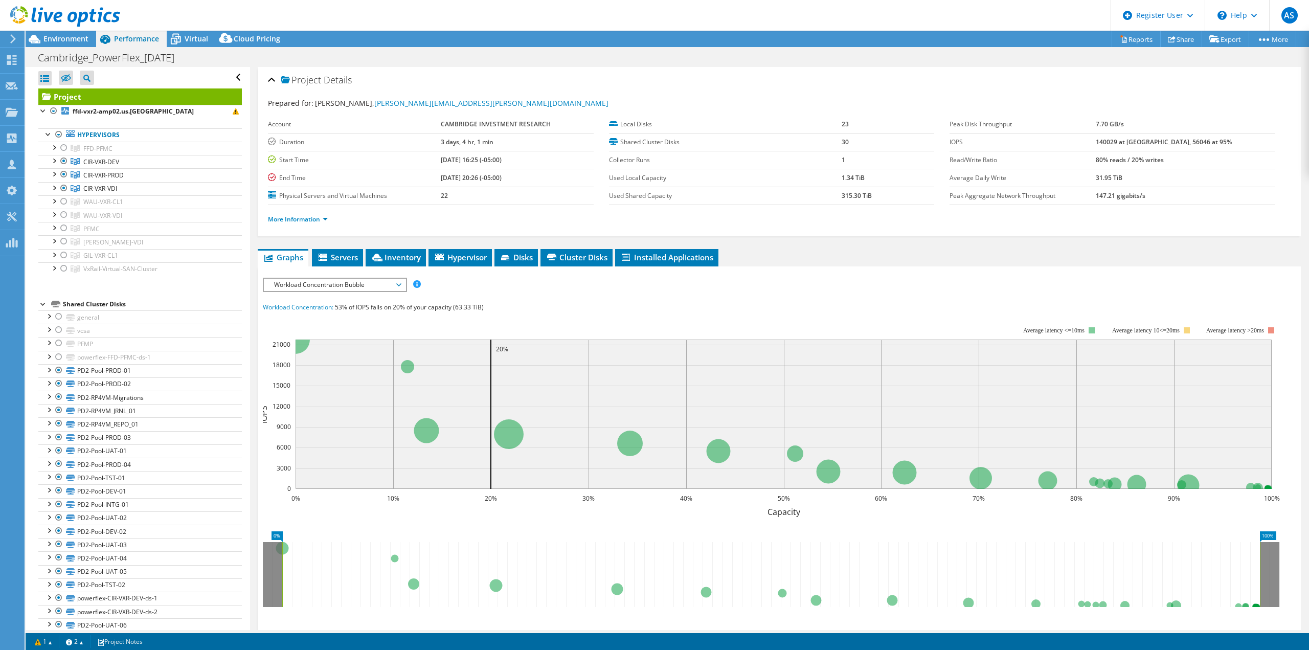
click at [316, 221] on li "More Information" at bounding box center [301, 219] width 66 height 11
click at [318, 216] on link "More Information" at bounding box center [298, 219] width 60 height 9
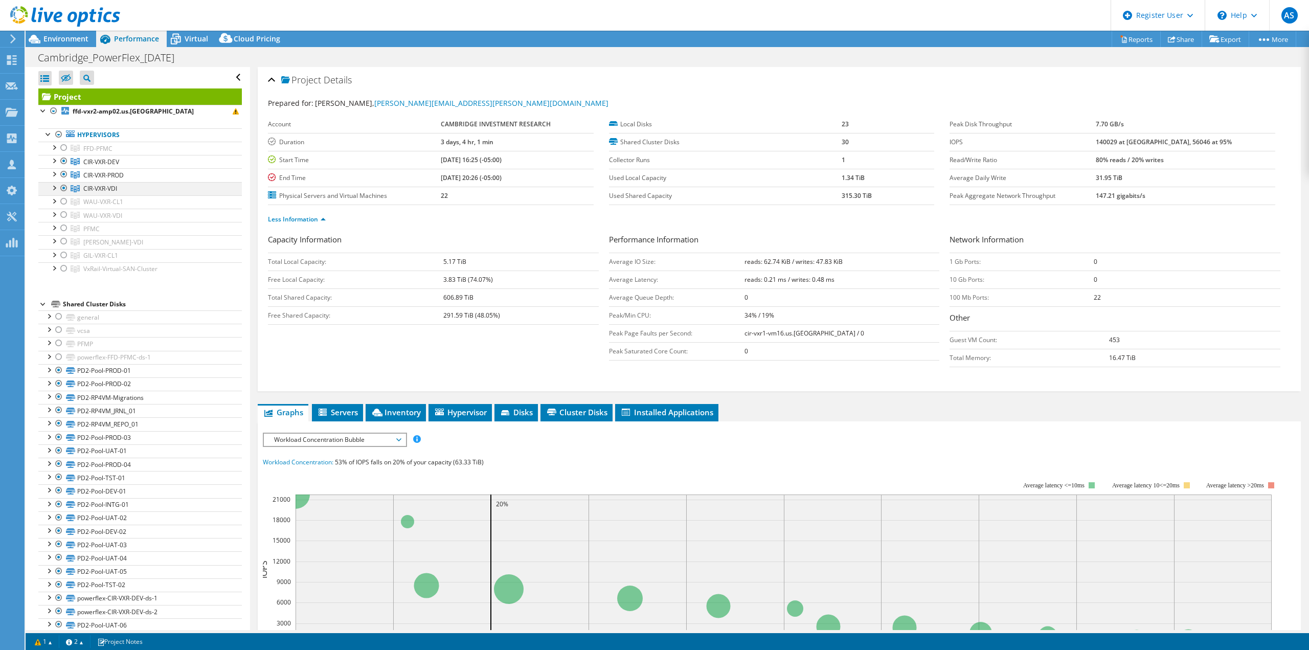
click at [56, 186] on div at bounding box center [54, 187] width 10 height 10
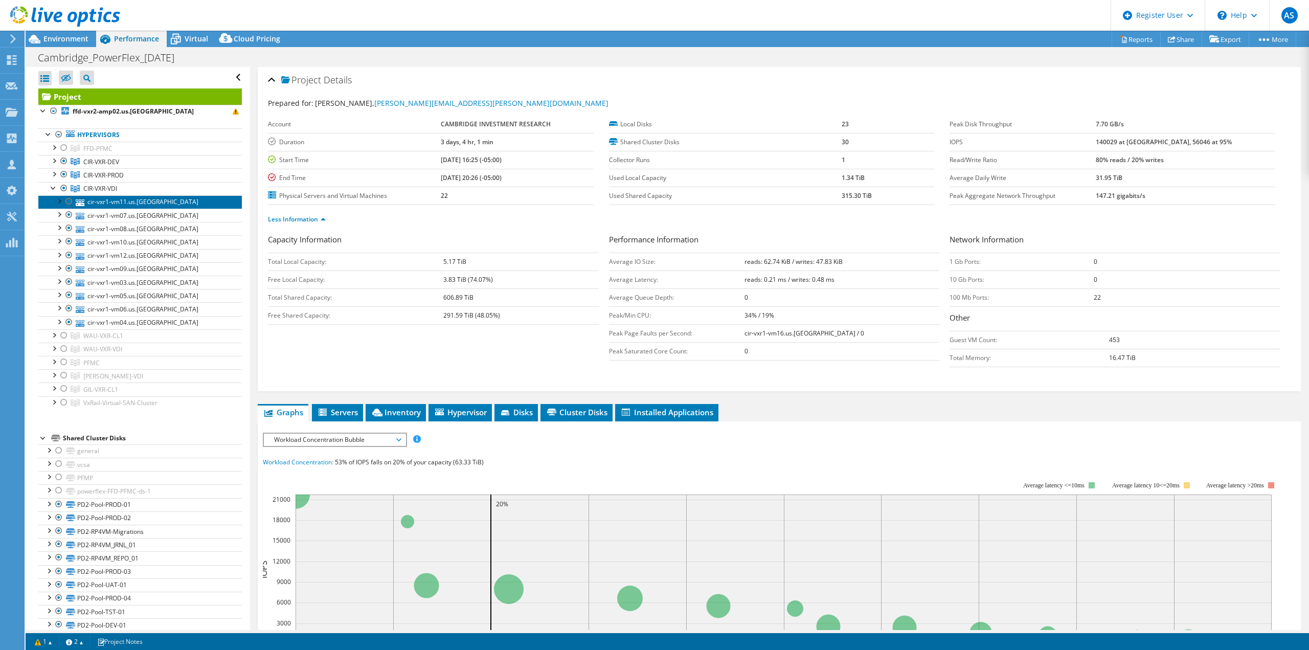
click at [173, 201] on link "cir-vxr1-vm11.us.[GEOGRAPHIC_DATA]" at bounding box center [139, 201] width 203 height 13
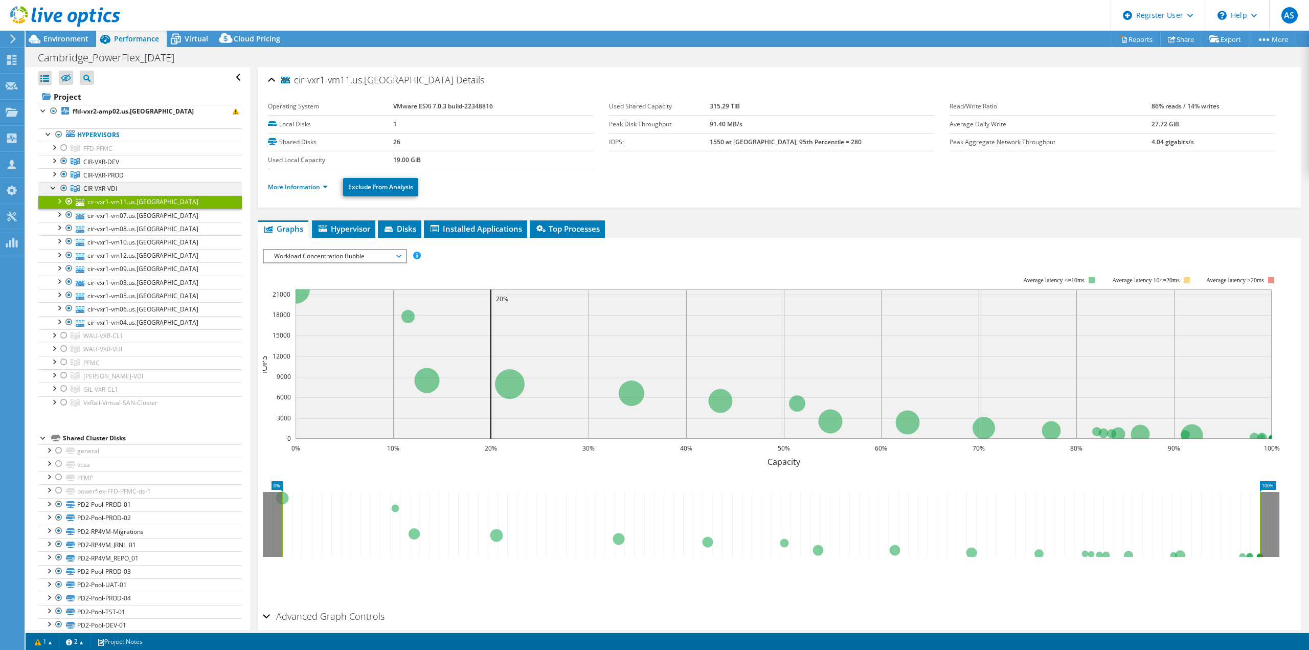
click at [55, 187] on div at bounding box center [54, 187] width 10 height 10
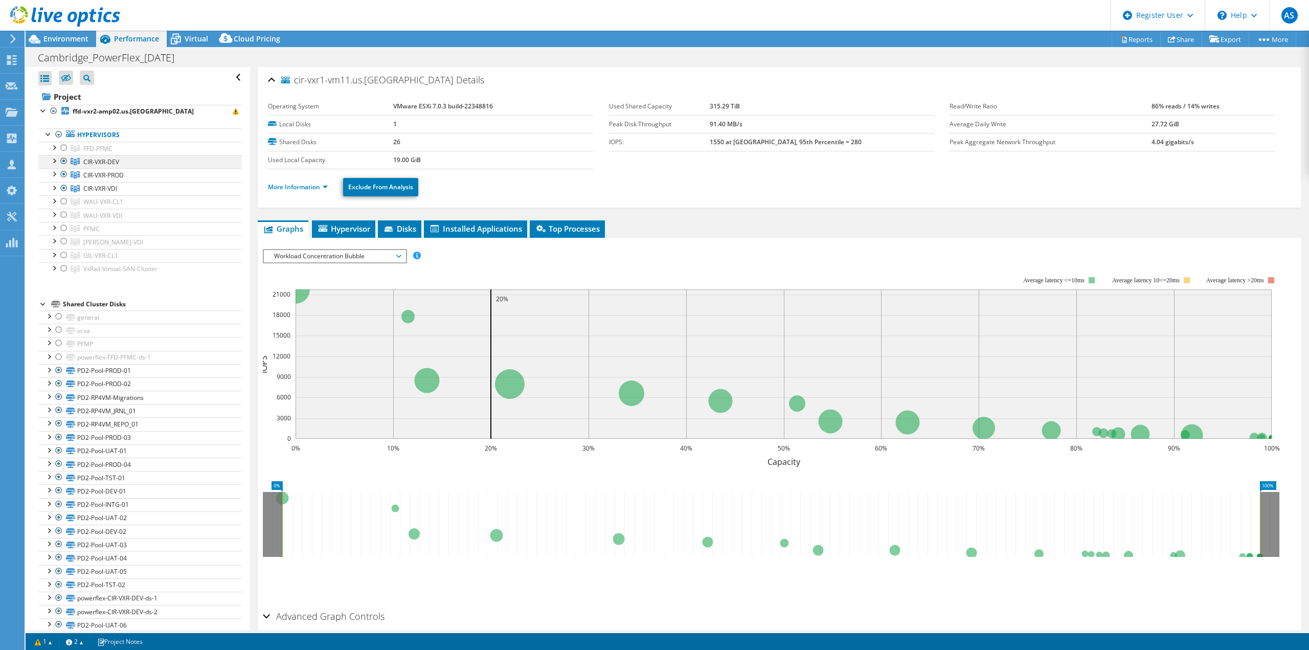
click at [57, 157] on div at bounding box center [54, 160] width 10 height 10
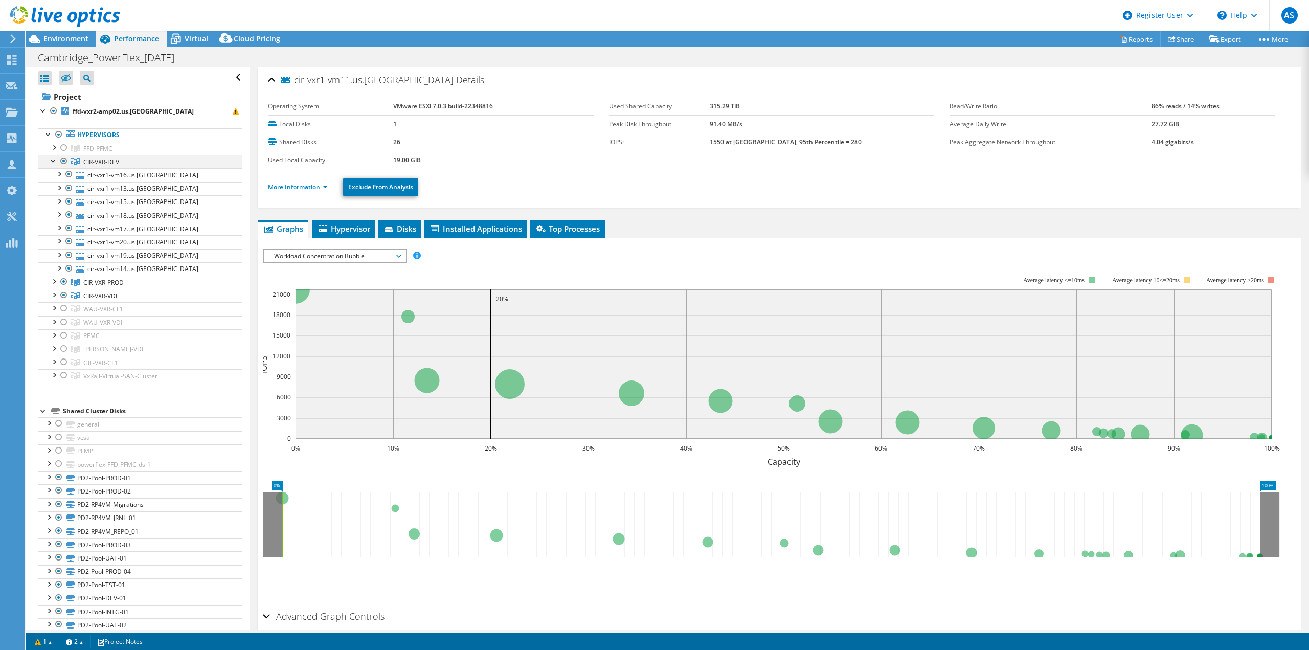
click at [54, 159] on div at bounding box center [54, 160] width 10 height 10
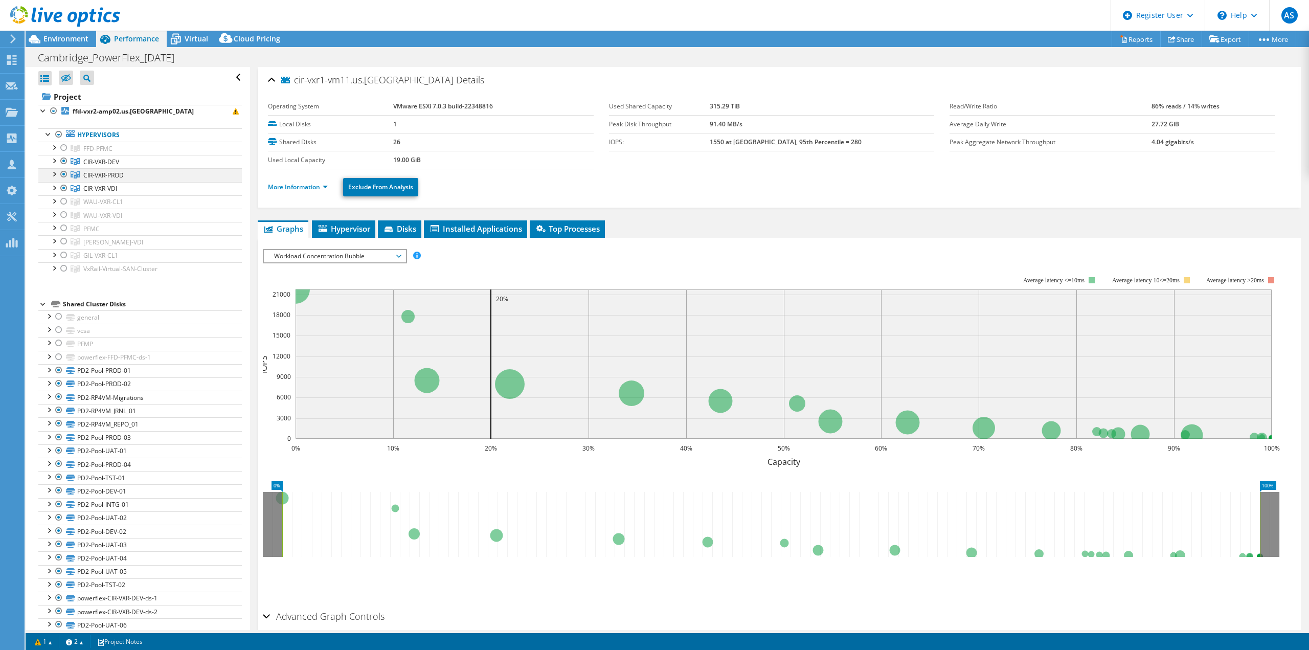
click at [55, 171] on div at bounding box center [54, 173] width 10 height 10
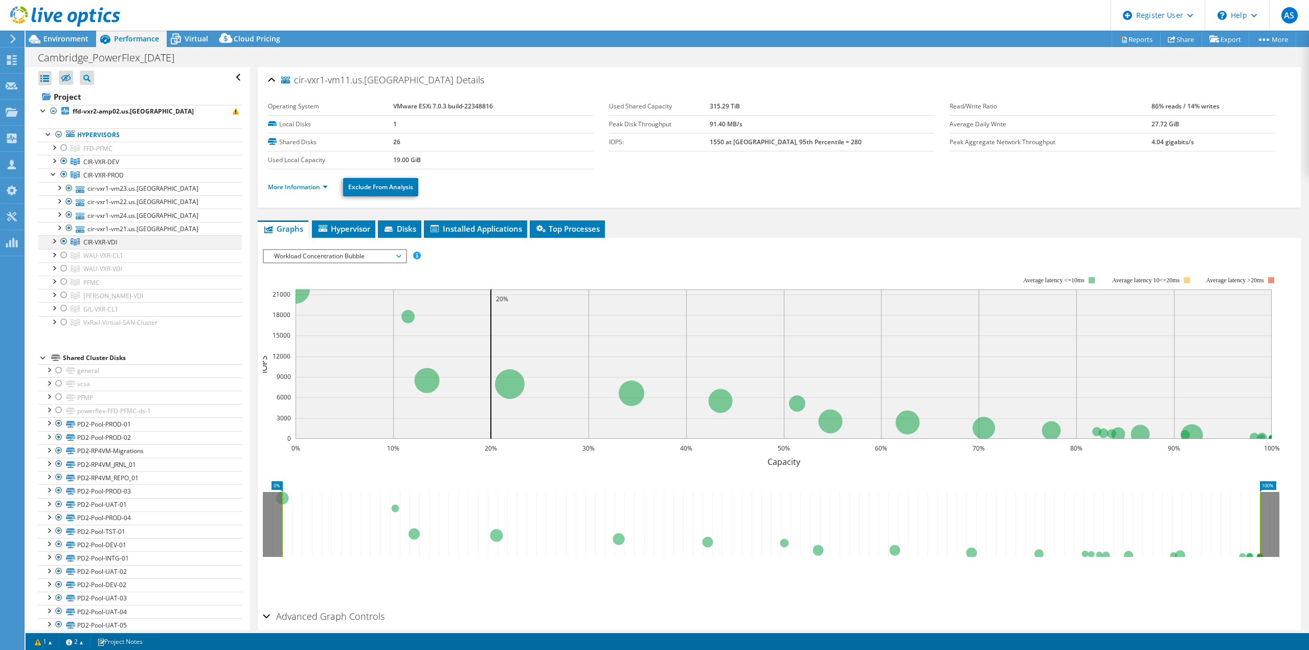
click at [55, 242] on div at bounding box center [54, 240] width 10 height 10
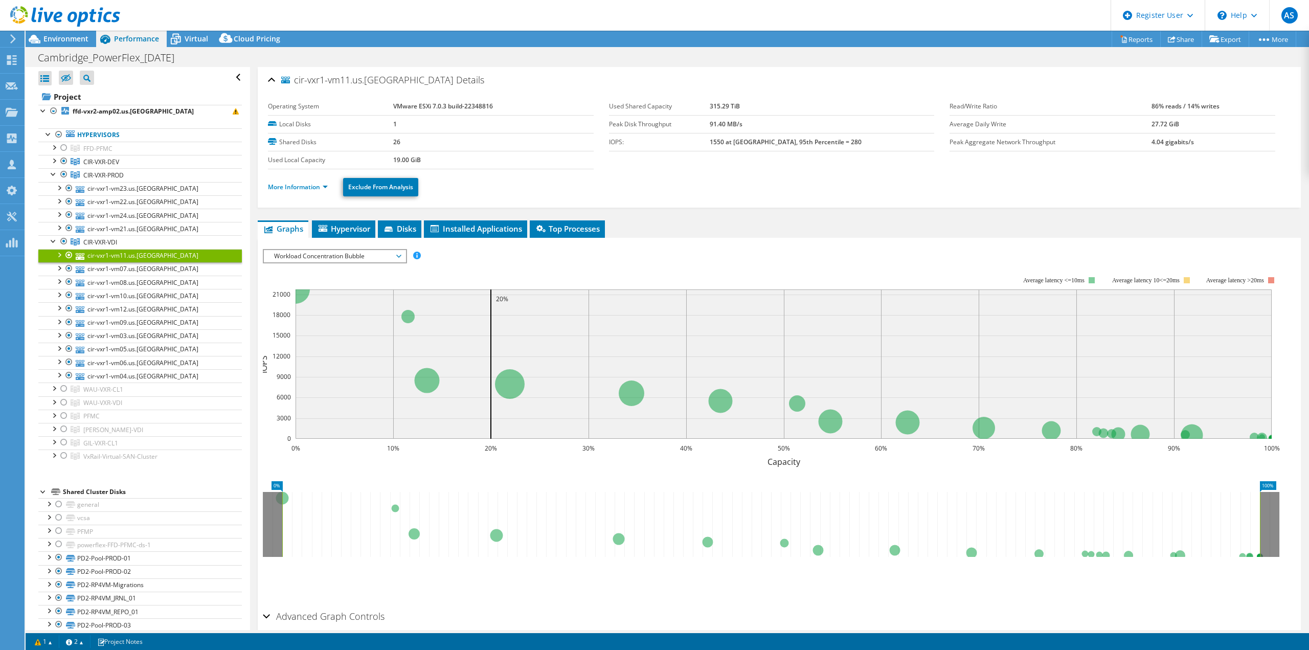
click at [58, 250] on div at bounding box center [59, 254] width 10 height 10
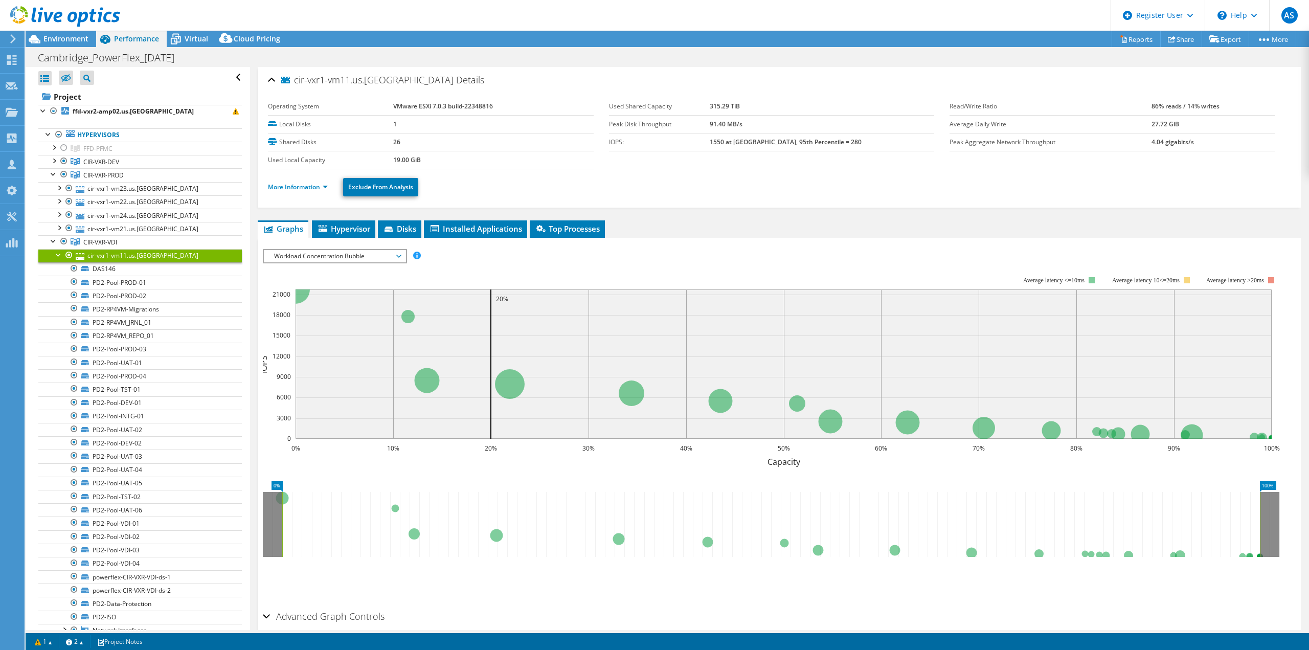
click at [60, 249] on div at bounding box center [59, 254] width 10 height 10
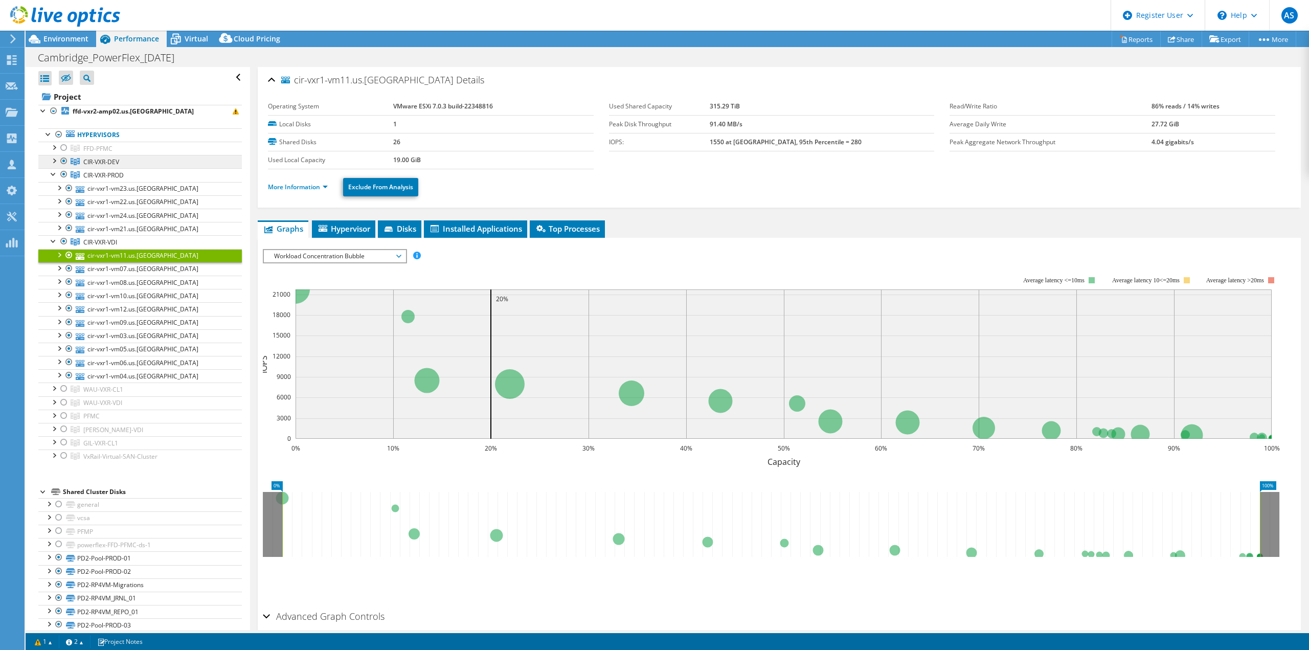
click at [102, 155] on link "CIR-VXR-DEV" at bounding box center [139, 148] width 203 height 13
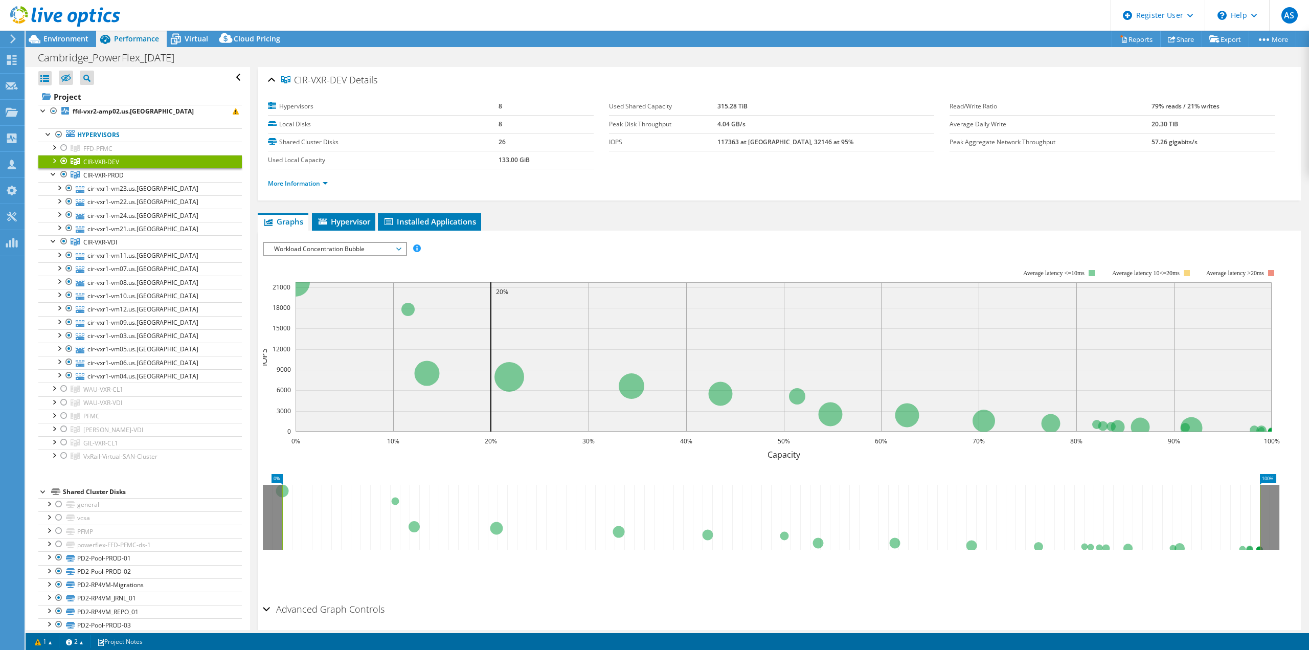
click at [53, 160] on div at bounding box center [54, 160] width 10 height 10
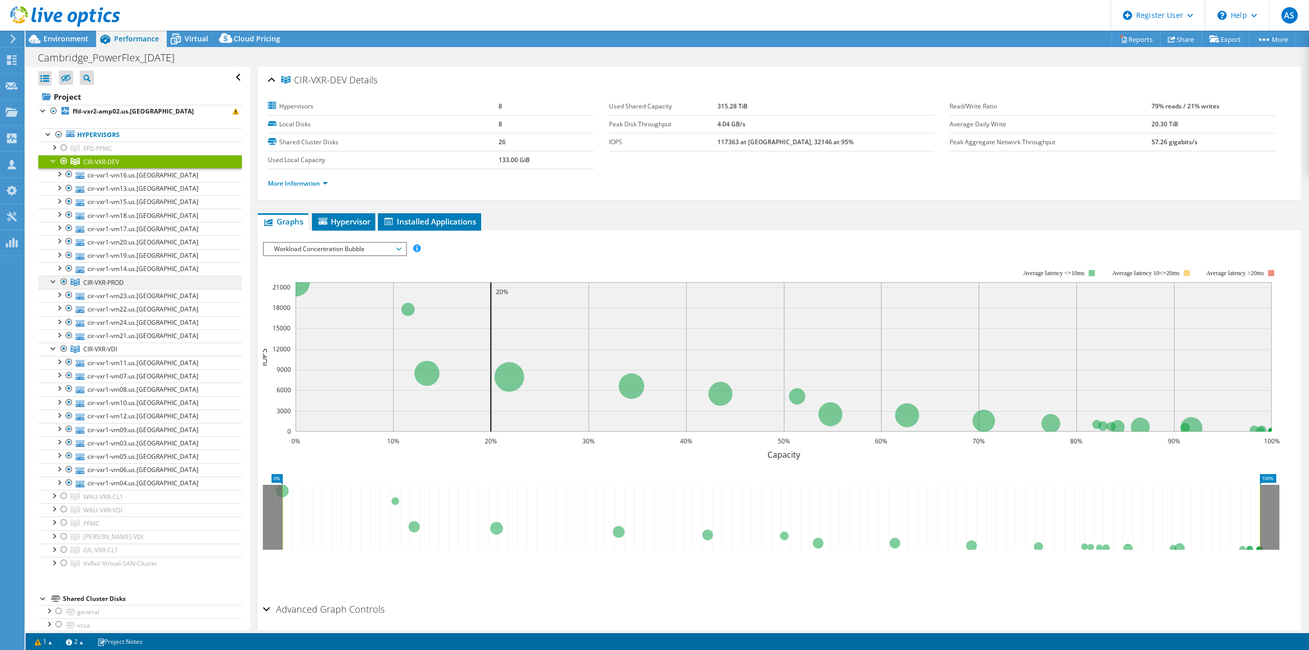
click at [52, 278] on div at bounding box center [54, 281] width 10 height 10
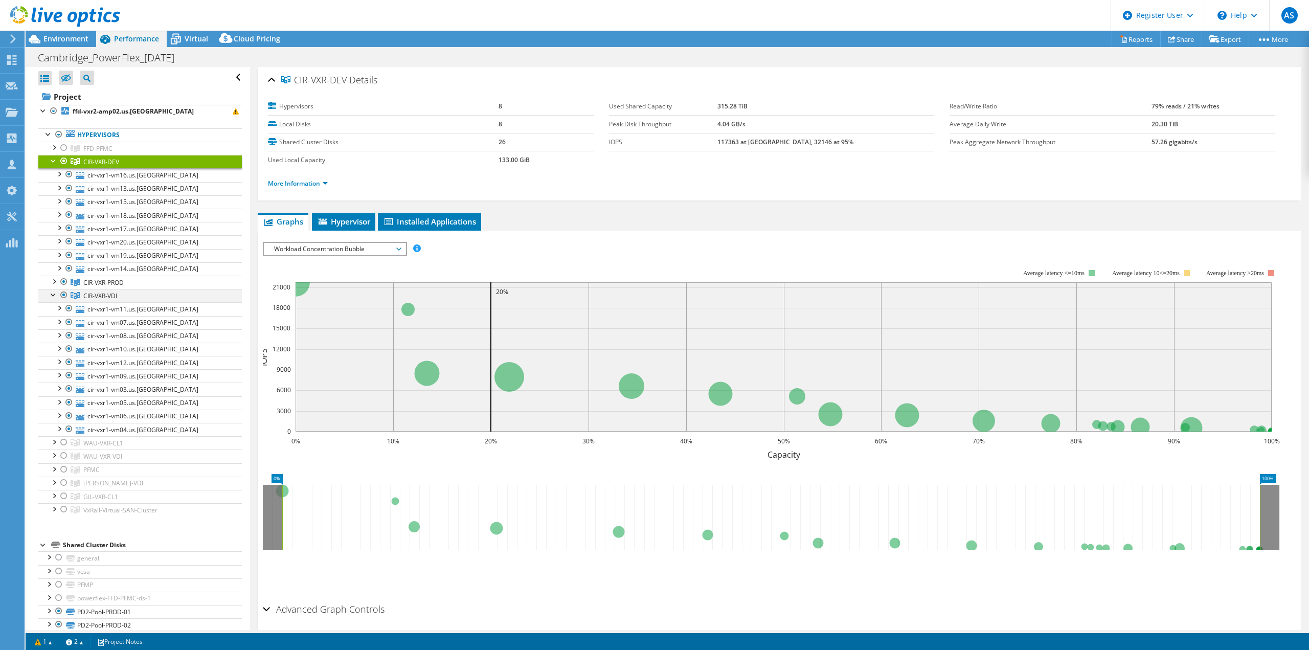
click at [51, 291] on div at bounding box center [54, 294] width 10 height 10
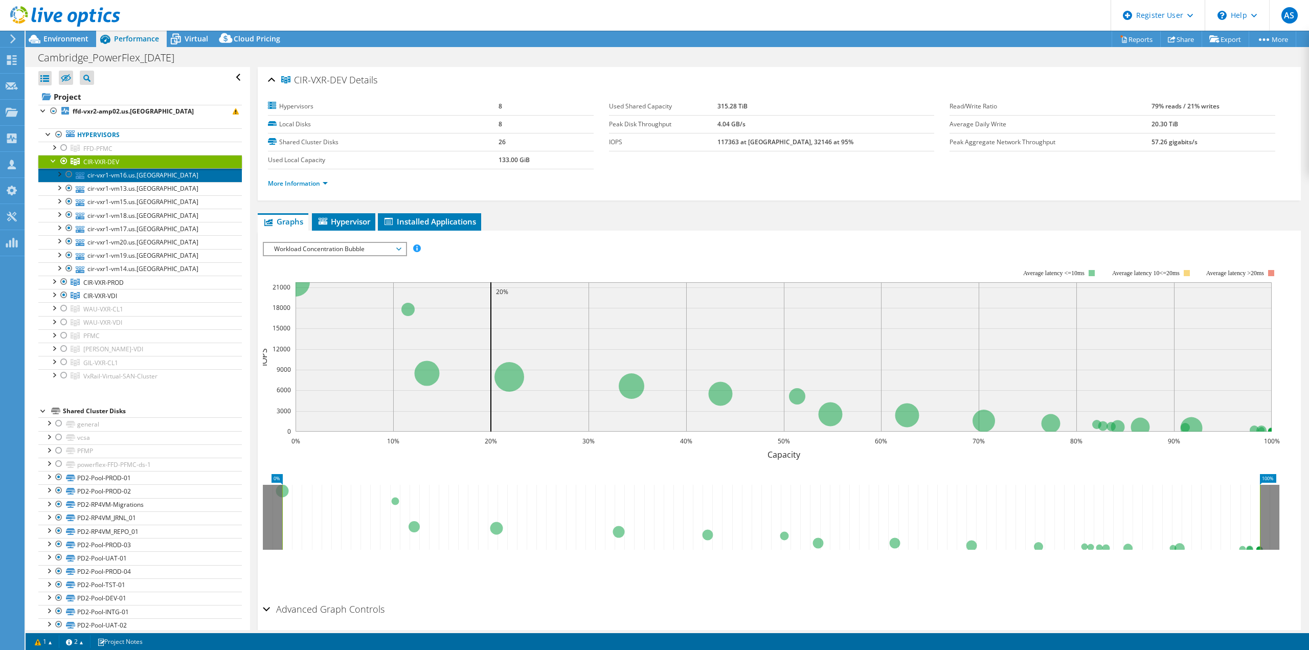
click at [167, 176] on link "cir-vxr1-vm16.us.[GEOGRAPHIC_DATA]" at bounding box center [139, 174] width 203 height 13
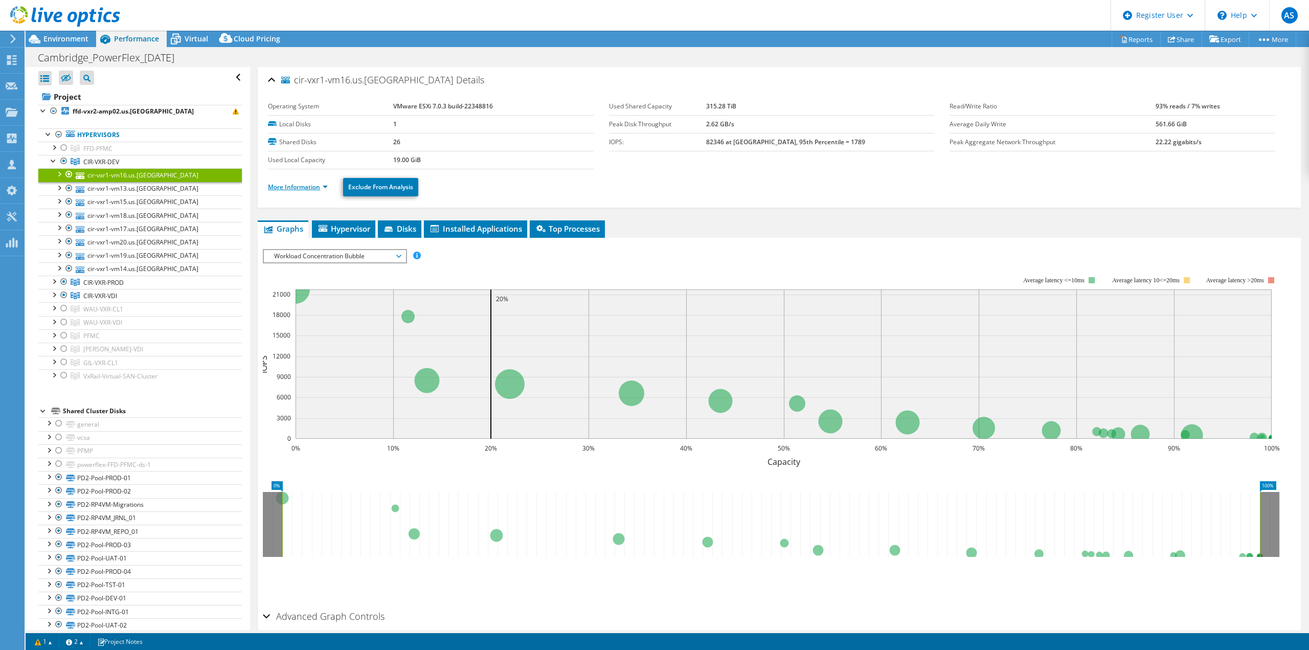
click at [316, 185] on link "More Information" at bounding box center [298, 187] width 60 height 9
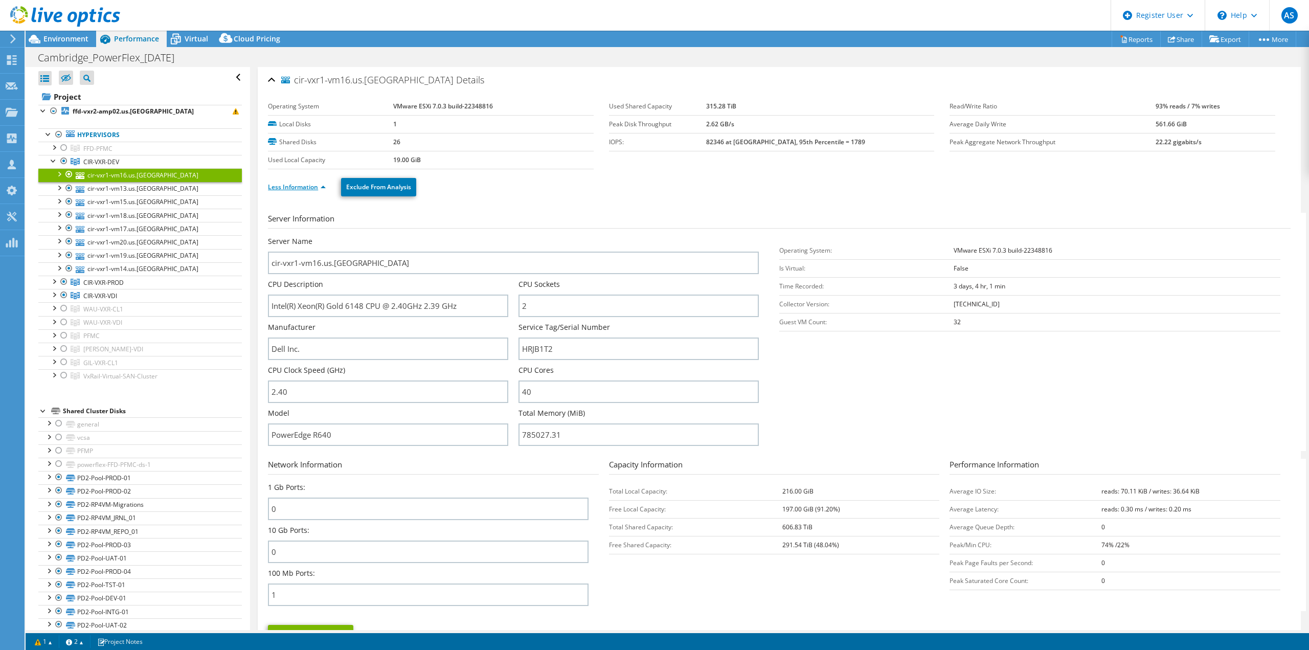
click at [318, 184] on link "Less Information" at bounding box center [297, 187] width 58 height 9
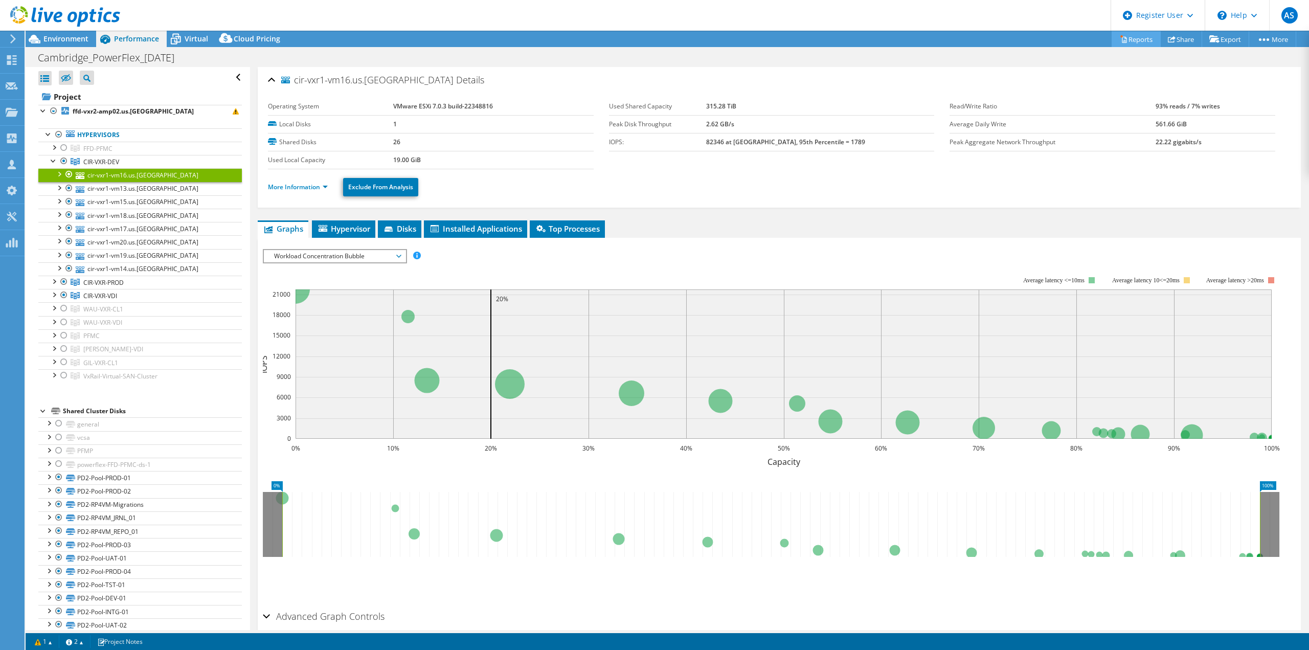
click at [782, 36] on link "Reports" at bounding box center [1135, 39] width 49 height 16
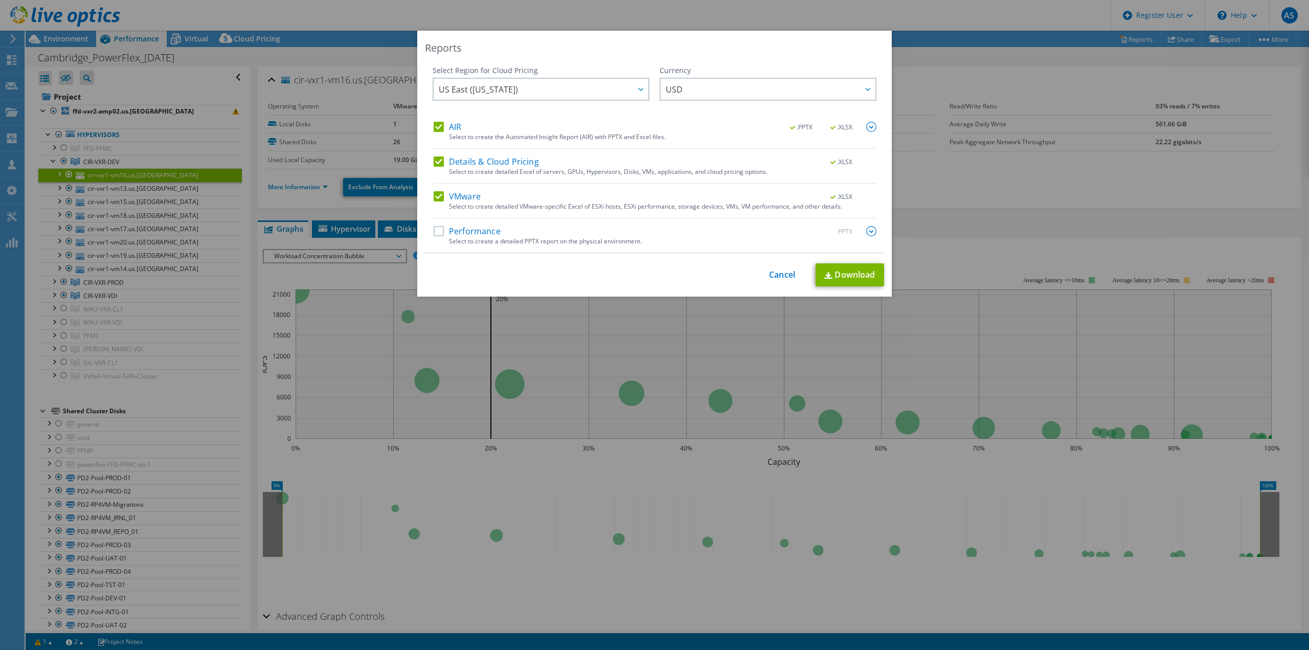
click at [435, 124] on label "AIR" at bounding box center [448, 127] width 28 height 10
click at [0, 0] on input "AIR" at bounding box center [0, 0] width 0 height 0
click at [434, 162] on label "Details & Cloud Pricing" at bounding box center [486, 161] width 105 height 10
click at [0, 0] on input "Details & Cloud Pricing" at bounding box center [0, 0] width 0 height 0
click at [782, 286] on div "Reports Select Region for Cloud Pricing Asia Pacific (Hong Kong) Asia Pacific (…" at bounding box center [654, 164] width 474 height 266
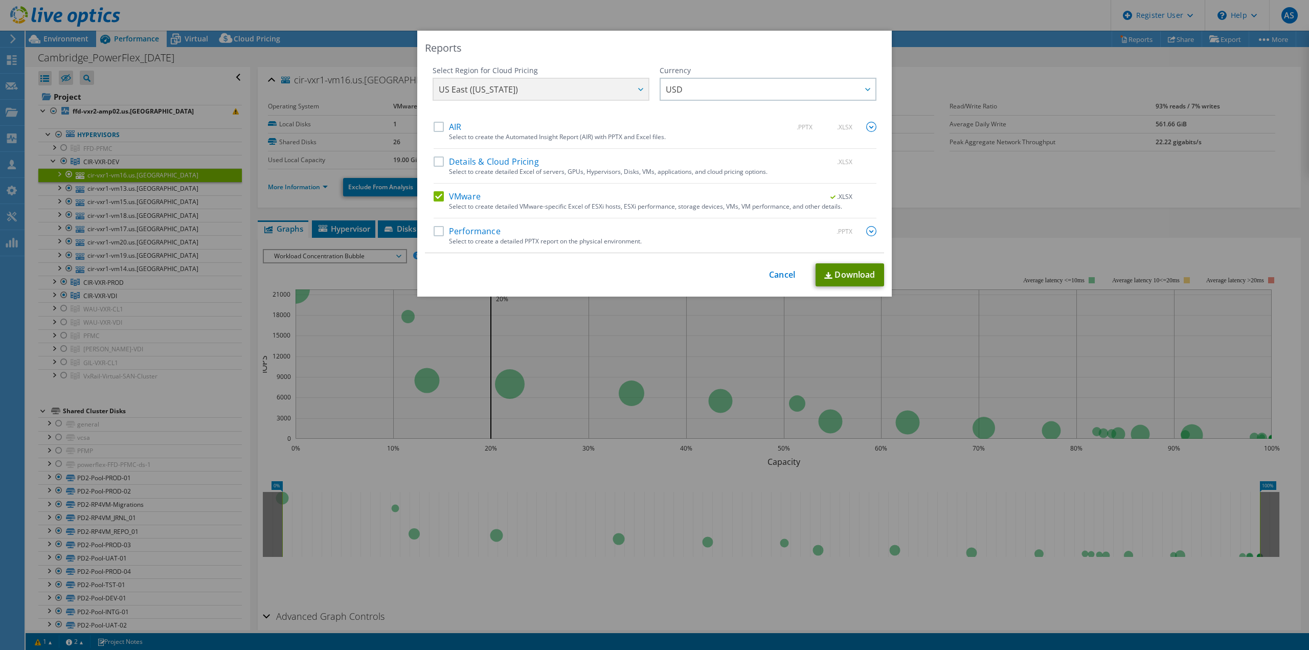
click at [782, 273] on link "Download" at bounding box center [849, 274] width 69 height 23
click at [782, 272] on link "Download" at bounding box center [849, 274] width 69 height 23
click at [773, 274] on link "Cancel" at bounding box center [782, 275] width 26 height 10
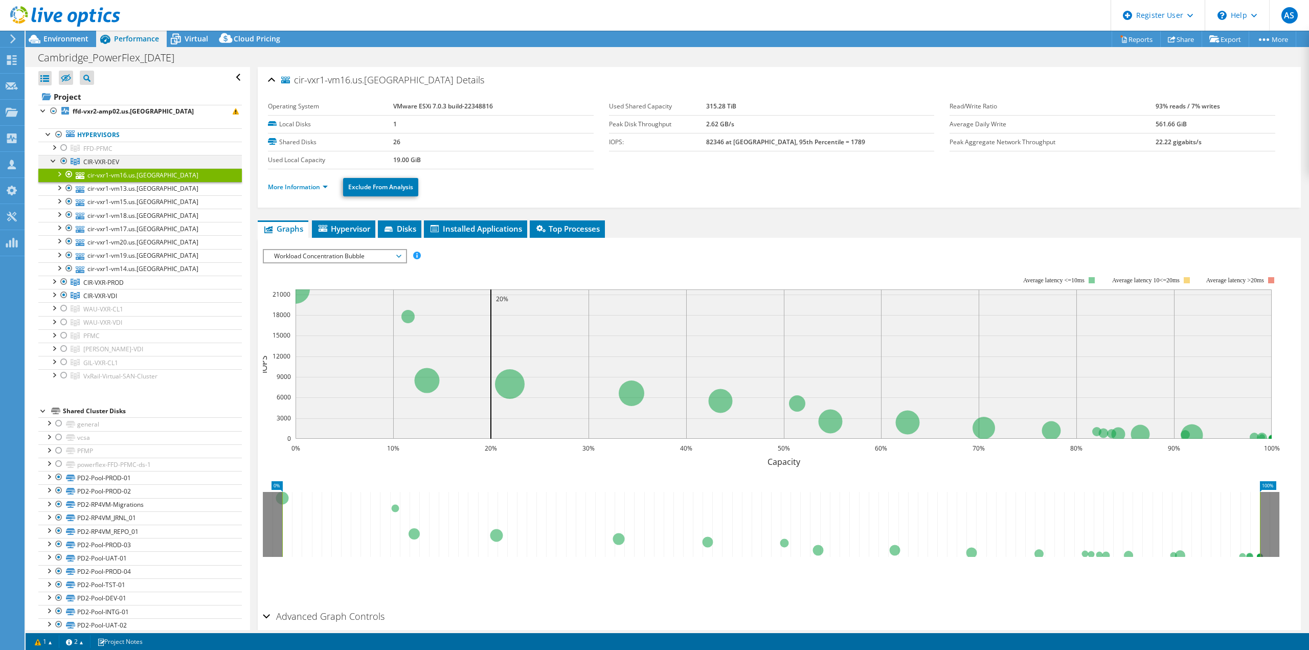
click at [53, 161] on div at bounding box center [54, 160] width 10 height 10
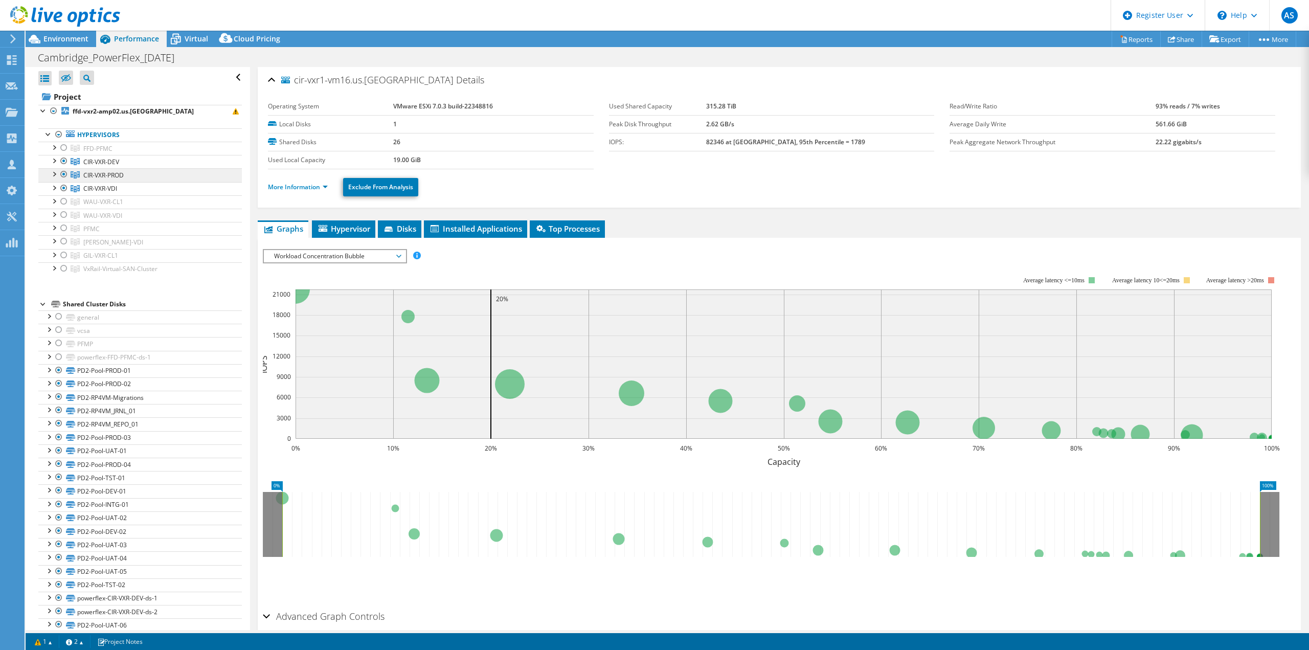
click at [125, 155] on link "CIR-VXR-PROD" at bounding box center [139, 148] width 203 height 13
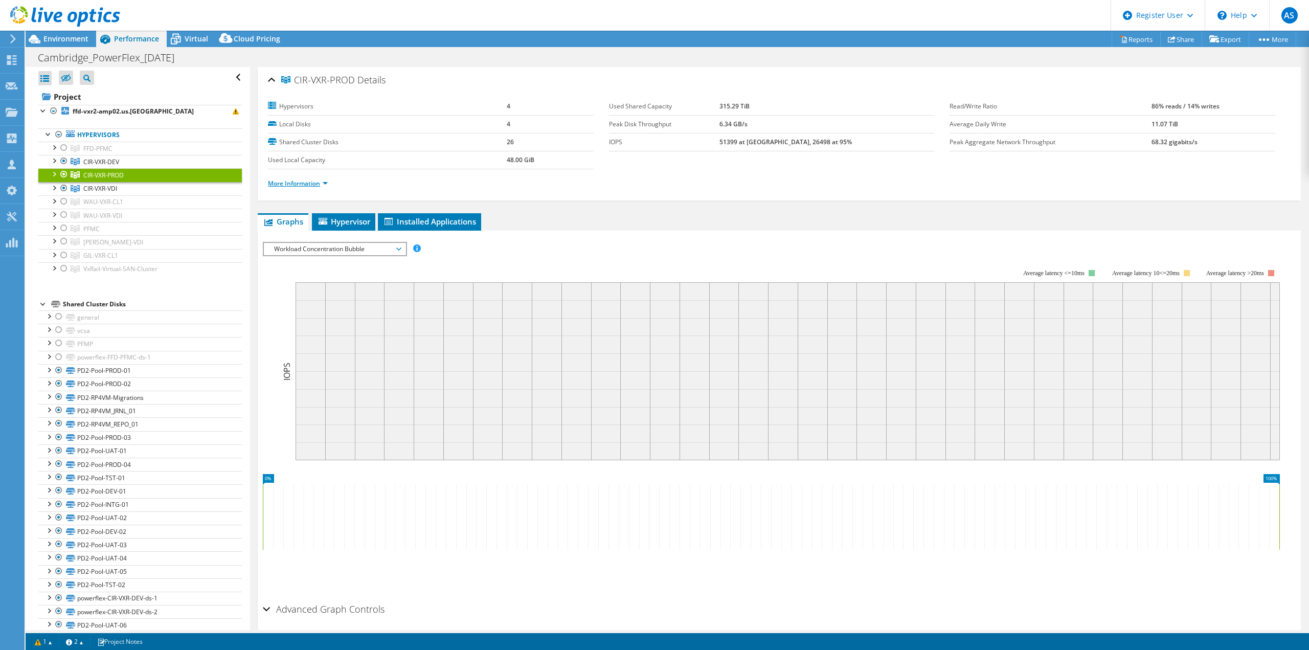
click at [328, 180] on link "More Information" at bounding box center [298, 183] width 60 height 9
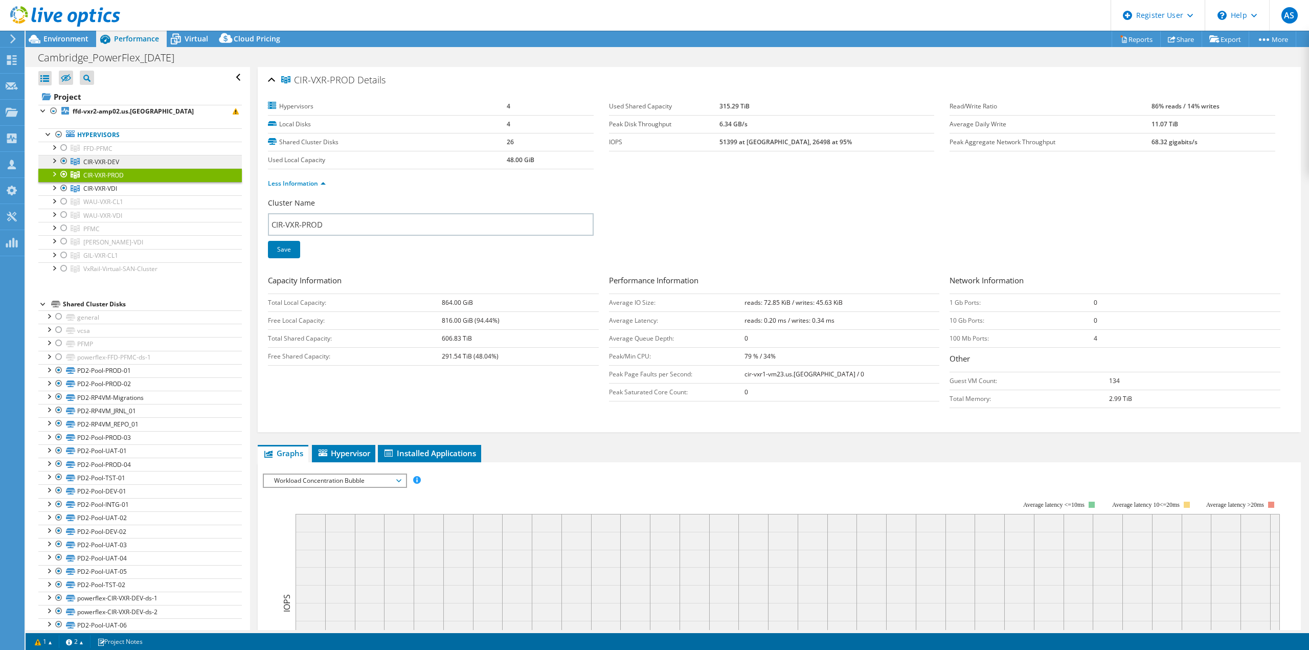
click at [124, 155] on link "CIR-VXR-DEV" at bounding box center [139, 148] width 203 height 13
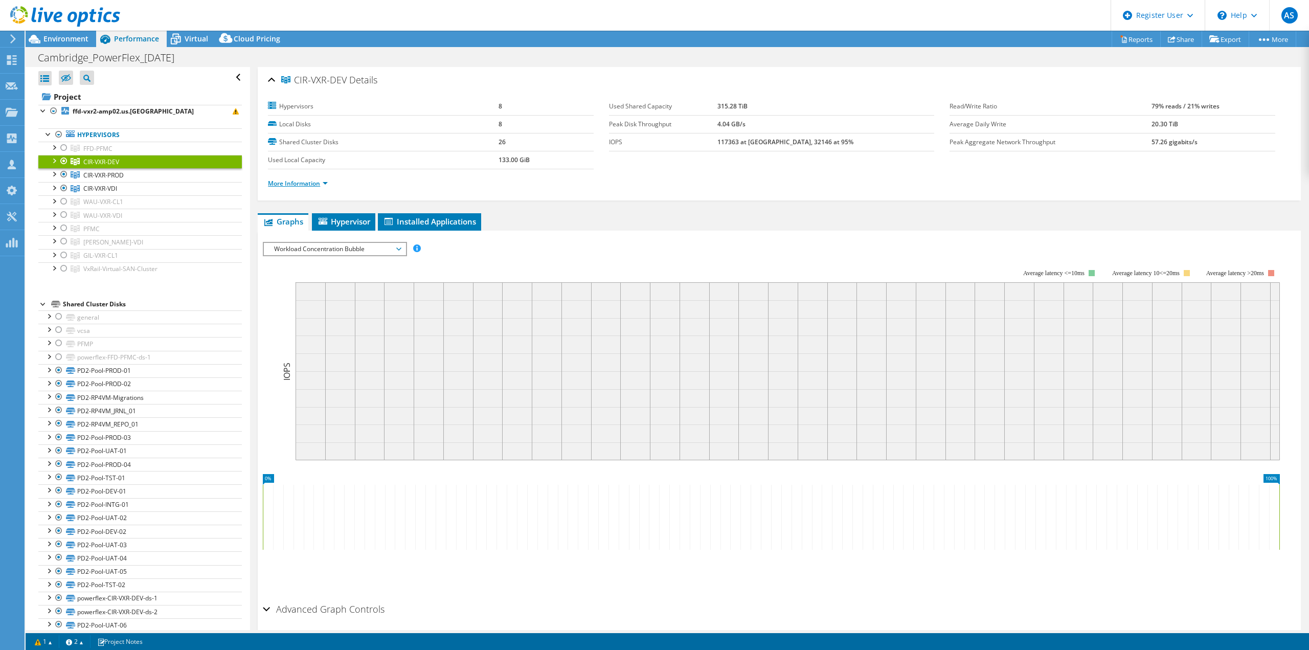
click at [324, 180] on link "More Information" at bounding box center [298, 183] width 60 height 9
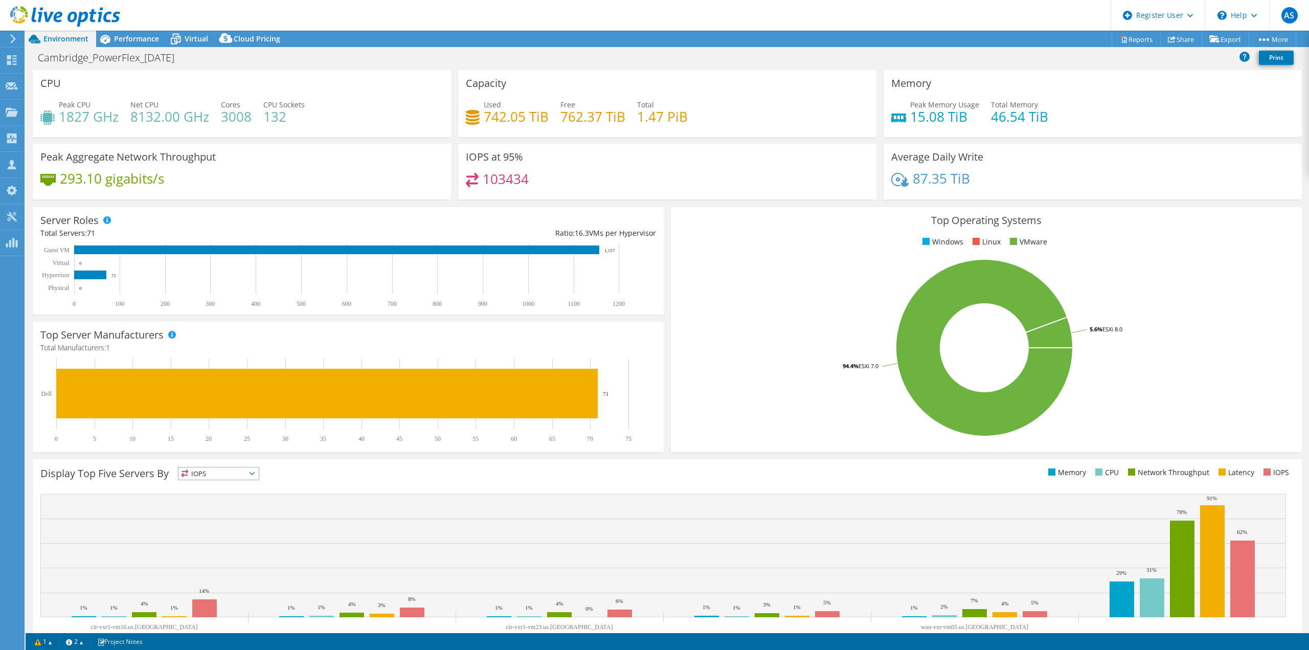
select select "USD"
click at [44, 113] on div "Projects" at bounding box center [48, 113] width 49 height 26
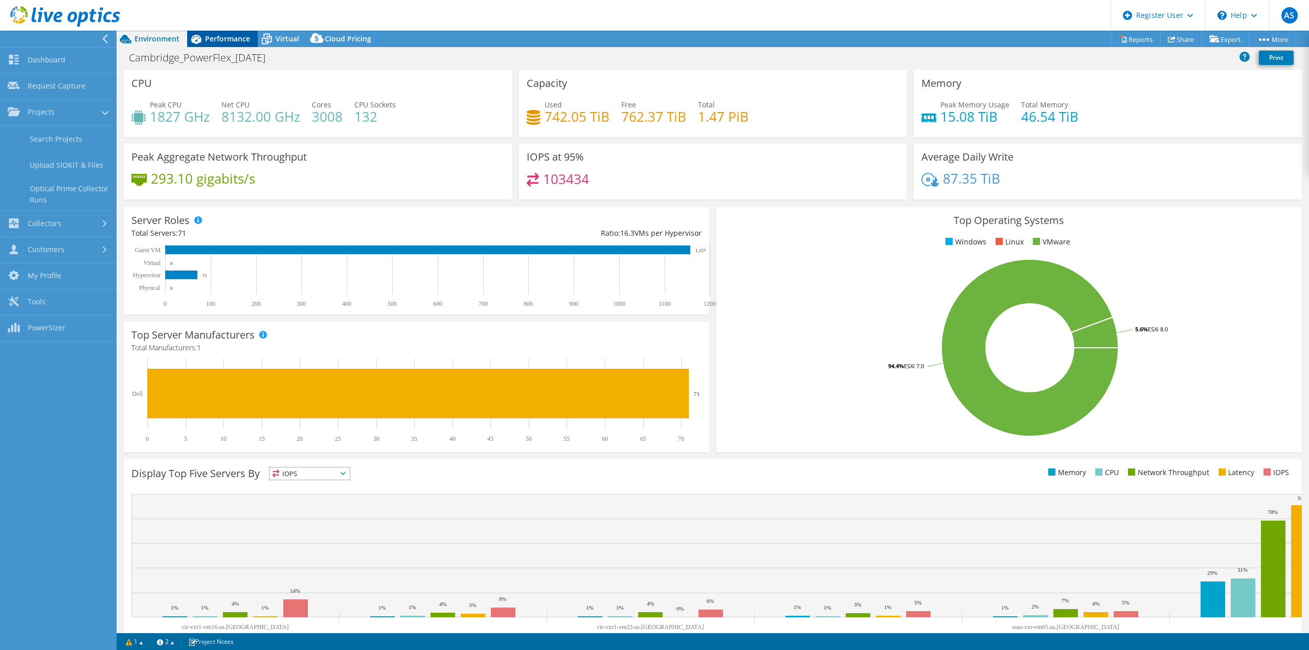
click at [231, 38] on span "Performance" at bounding box center [227, 39] width 45 height 10
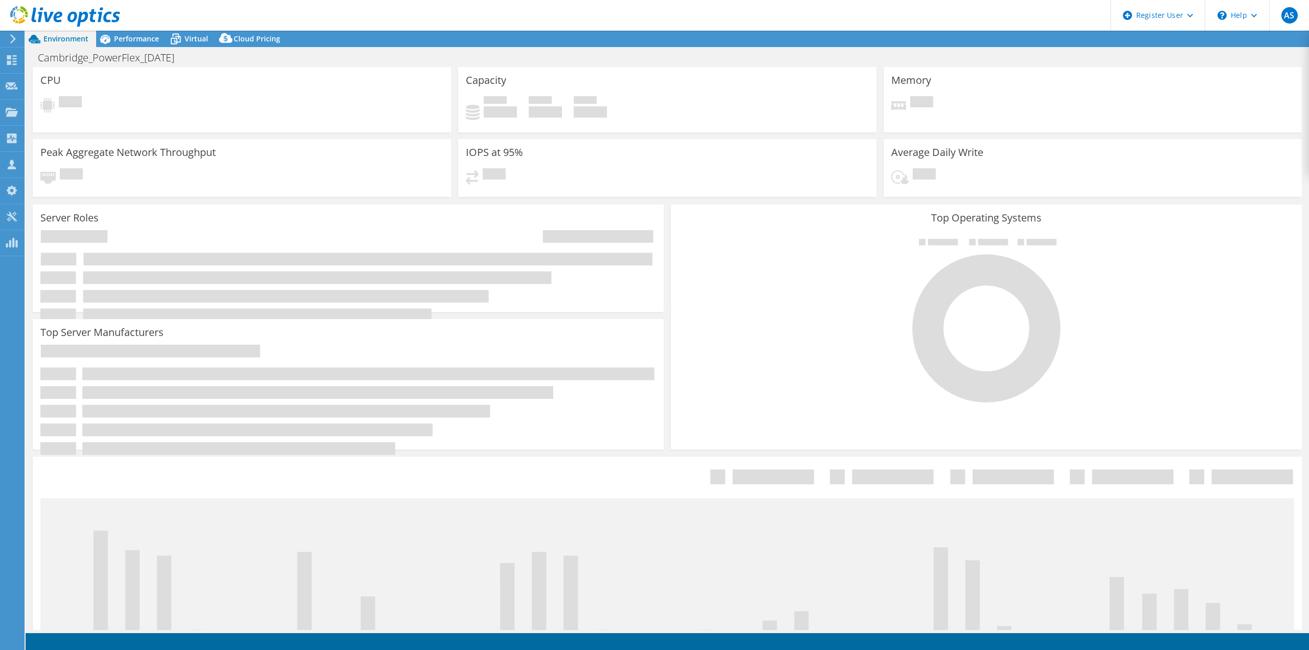
select select "USD"
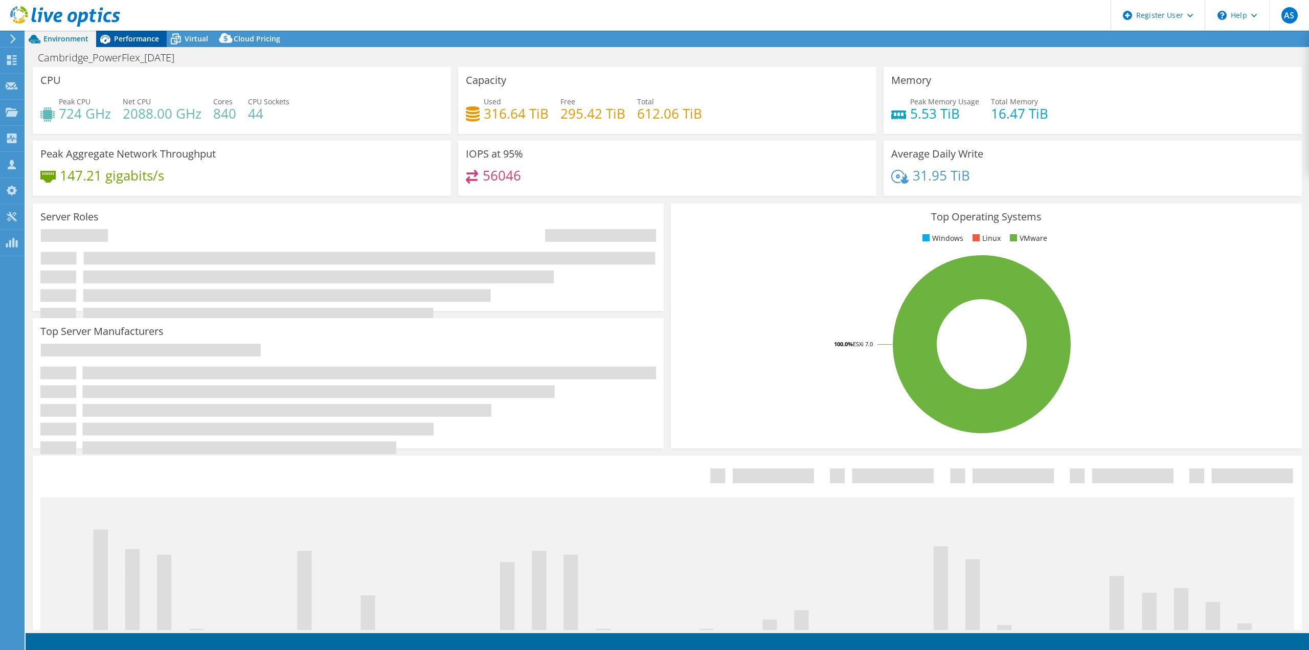
click at [141, 43] on span "Performance" at bounding box center [136, 39] width 45 height 10
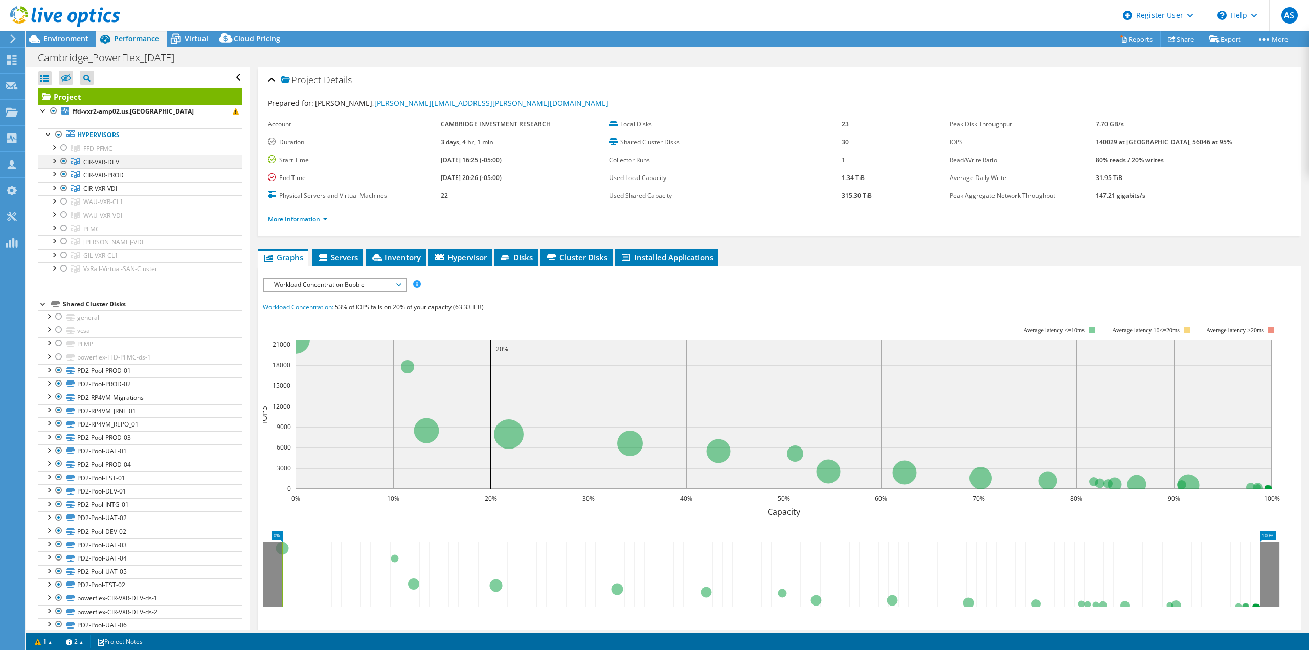
click at [64, 160] on div at bounding box center [64, 161] width 10 height 12
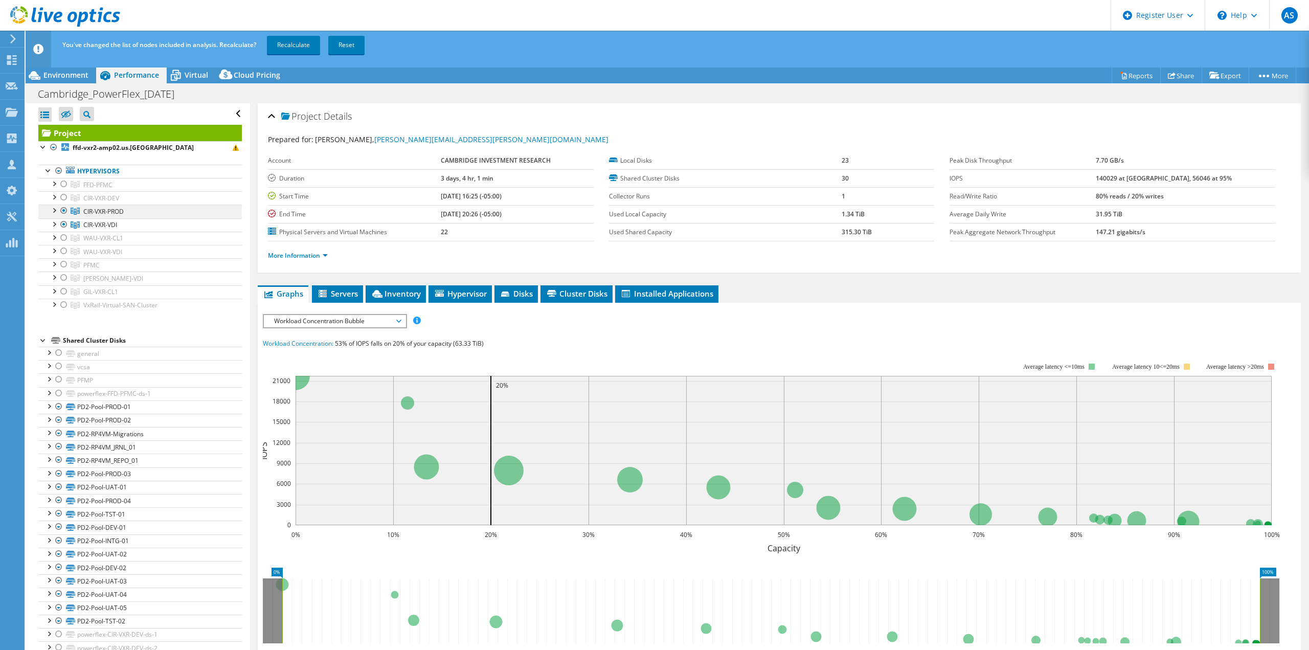
click at [67, 172] on li "Hypervisors FFD-PFMC ffd-vxr2-amp02.us.[GEOGRAPHIC_DATA]" at bounding box center [139, 238] width 203 height 147
click at [63, 210] on div at bounding box center [64, 210] width 10 height 12
click at [62, 223] on div at bounding box center [64, 224] width 10 height 12
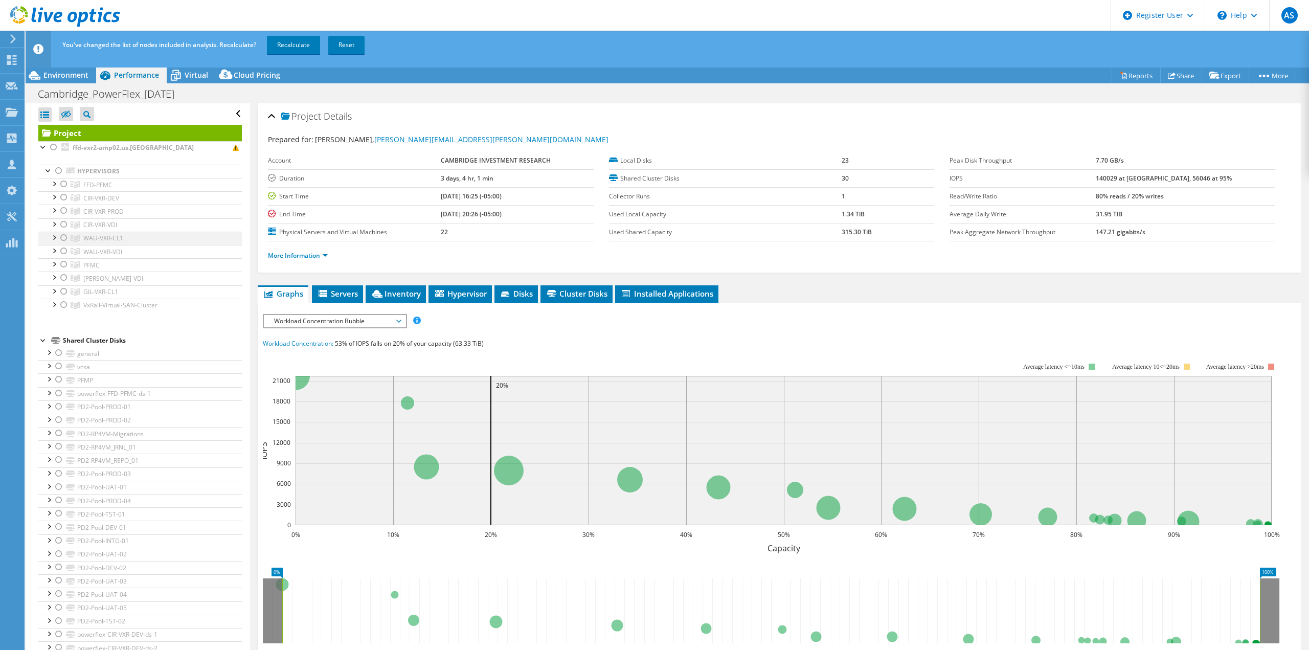
click at [64, 237] on div at bounding box center [64, 238] width 10 height 12
click at [63, 247] on div at bounding box center [64, 251] width 10 height 12
click at [287, 54] on link "Recalculate" at bounding box center [293, 45] width 53 height 18
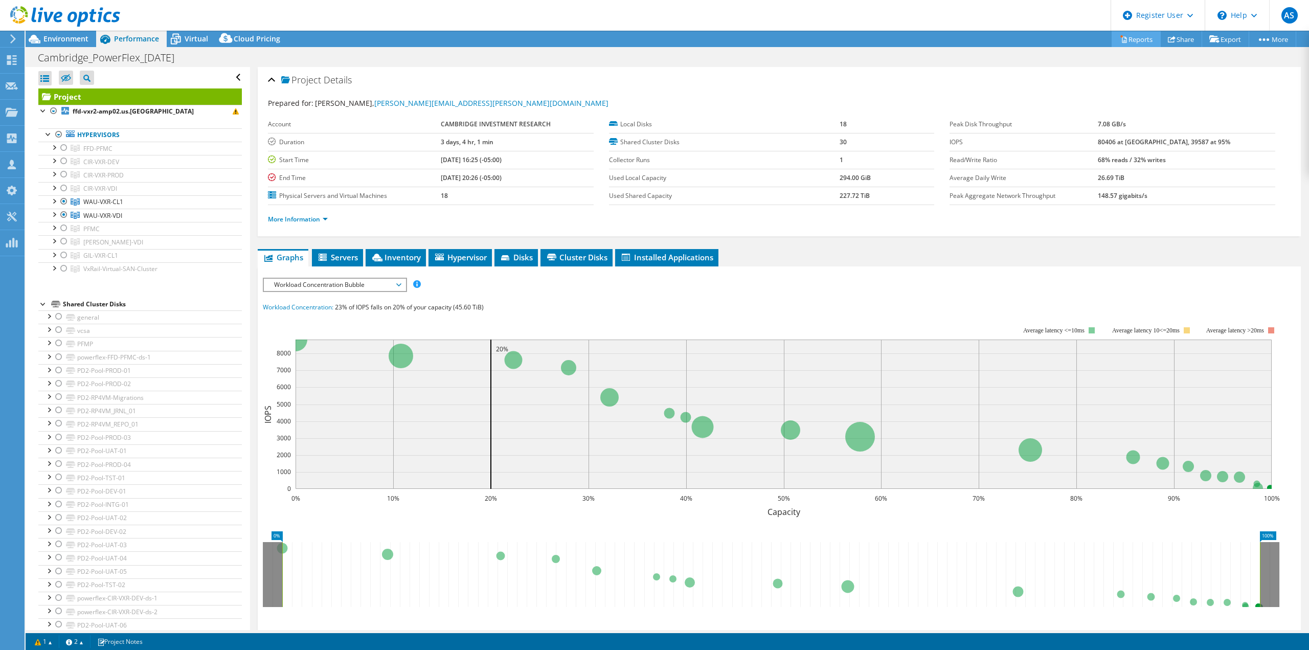
click at [1123, 37] on link "Reports" at bounding box center [1135, 39] width 49 height 16
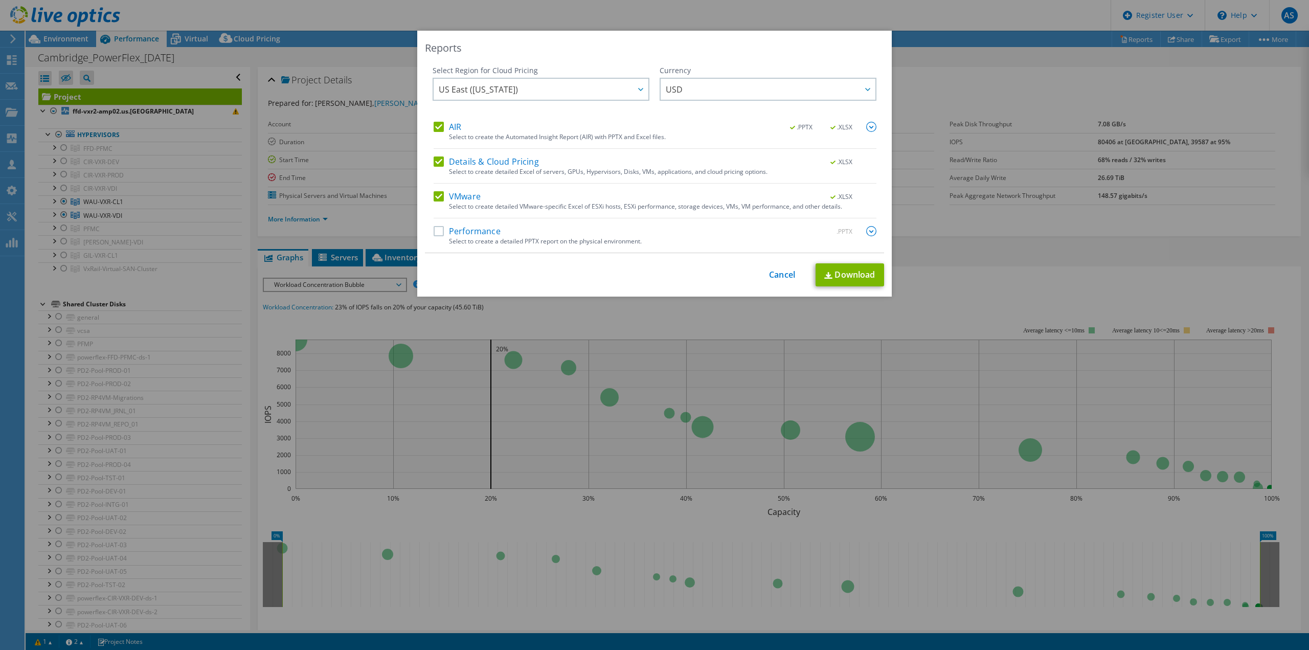
click at [434, 126] on label "AIR" at bounding box center [448, 127] width 28 height 10
click at [0, 0] on input "AIR" at bounding box center [0, 0] width 0 height 0
click at [439, 159] on label "Details & Cloud Pricing" at bounding box center [486, 161] width 105 height 10
click at [0, 0] on input "Details & Cloud Pricing" at bounding box center [0, 0] width 0 height 0
click at [839, 271] on link "Download" at bounding box center [849, 274] width 69 height 23
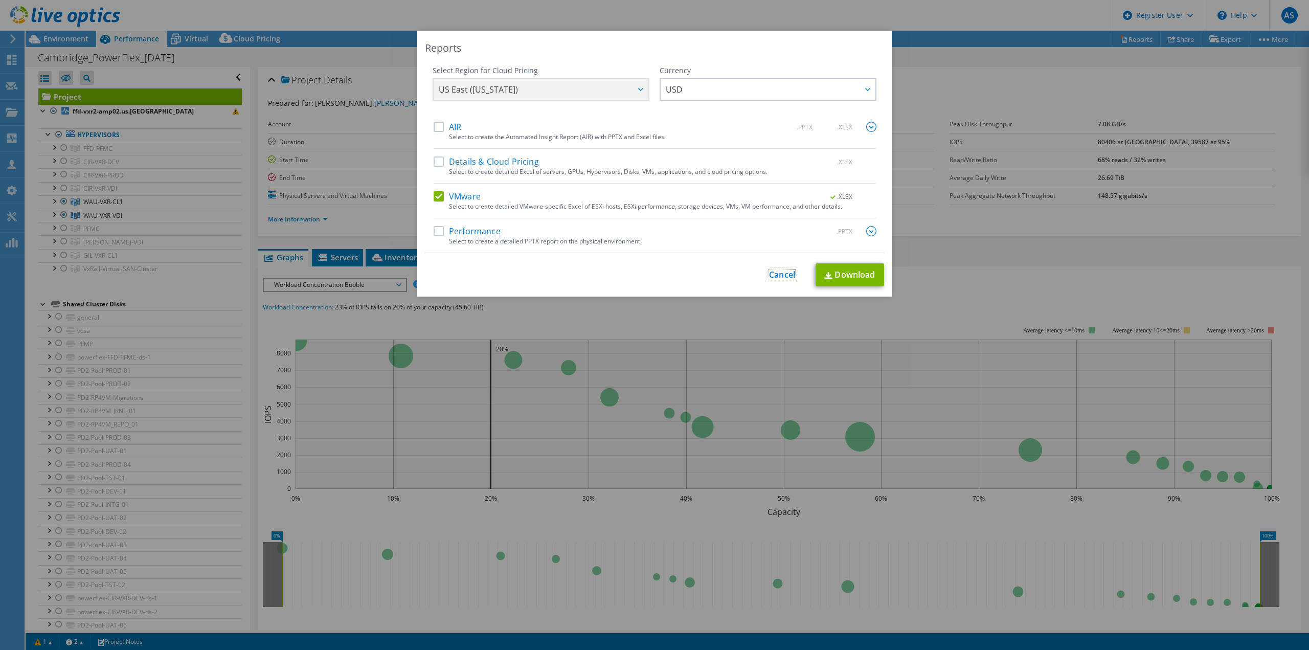
drag, startPoint x: 781, startPoint y: 277, endPoint x: 810, endPoint y: 262, distance: 32.2
click at [781, 276] on link "Cancel" at bounding box center [782, 275] width 26 height 10
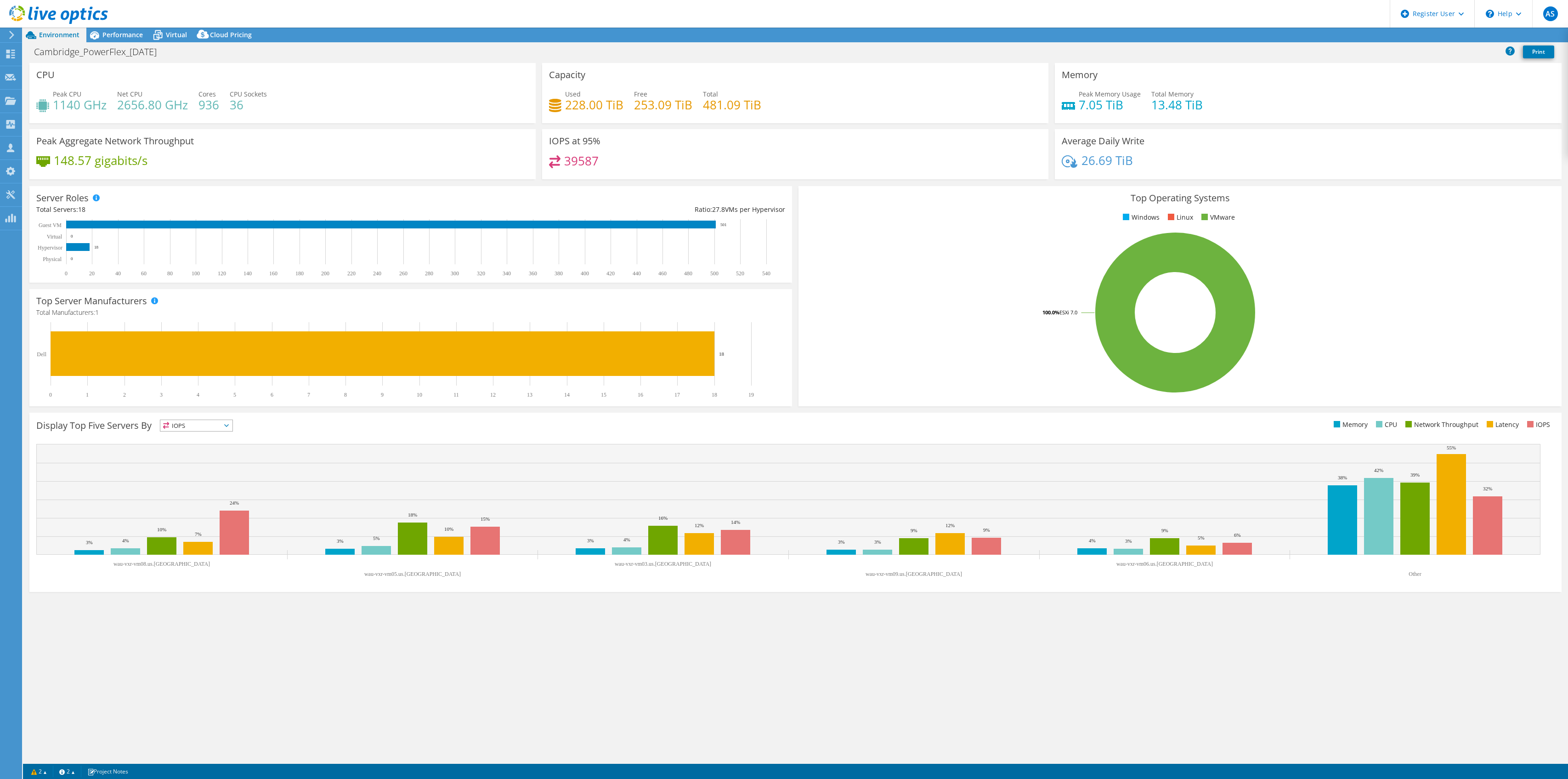
select select "USD"
